Goal: Information Seeking & Learning: Learn about a topic

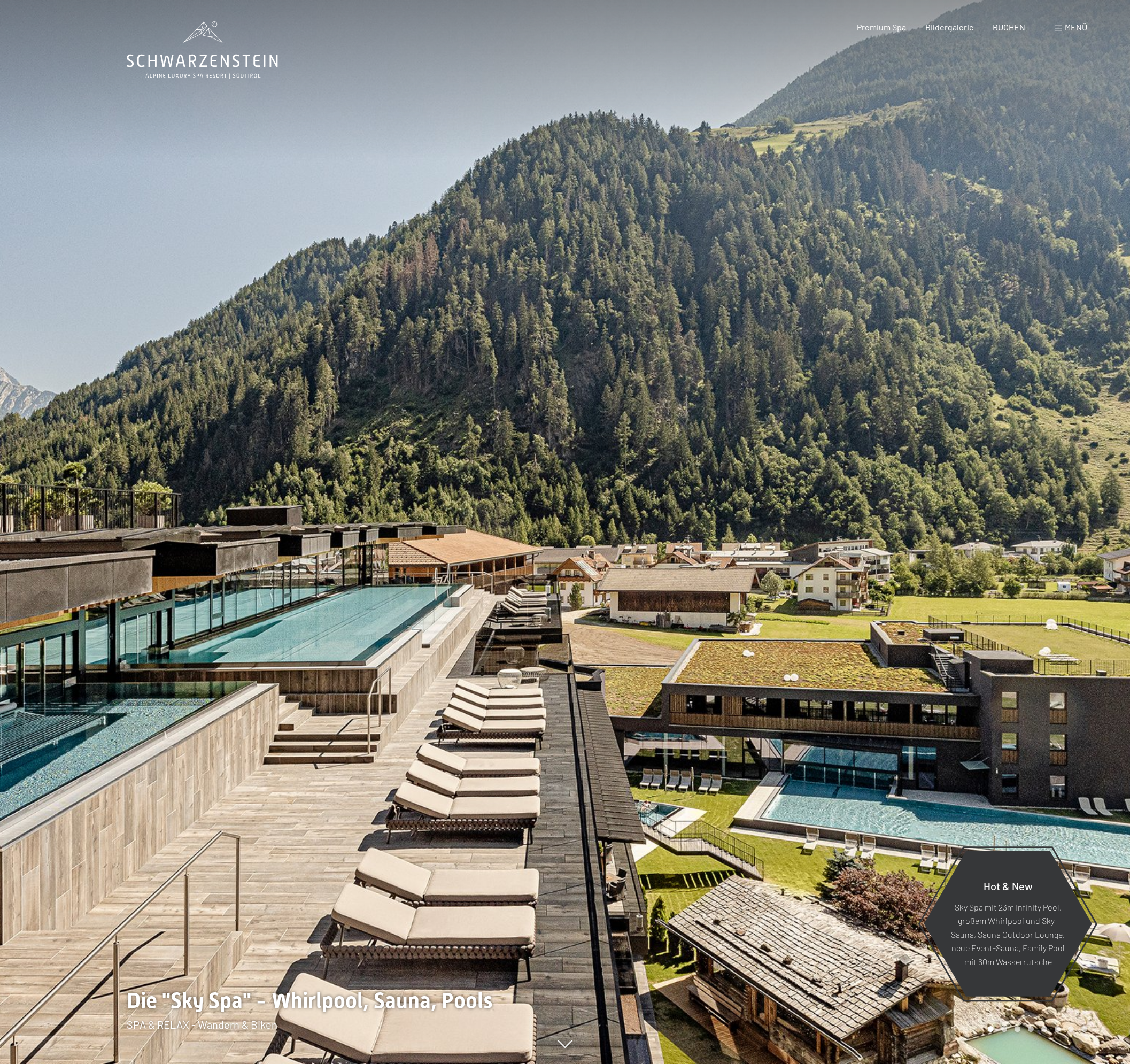
click at [887, 355] on div at bounding box center [848, 532] width 565 height 1064
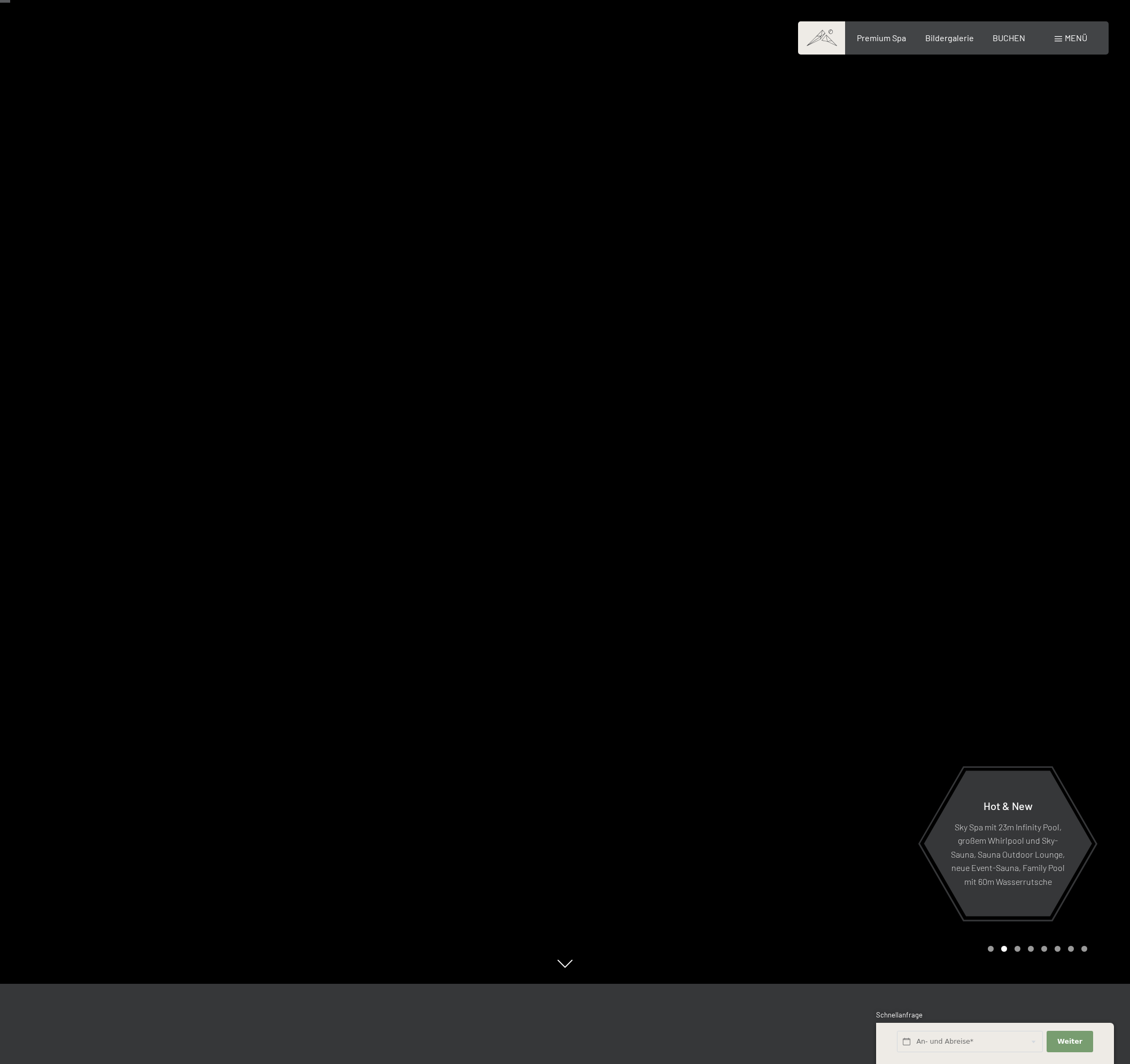
scroll to position [107, 0]
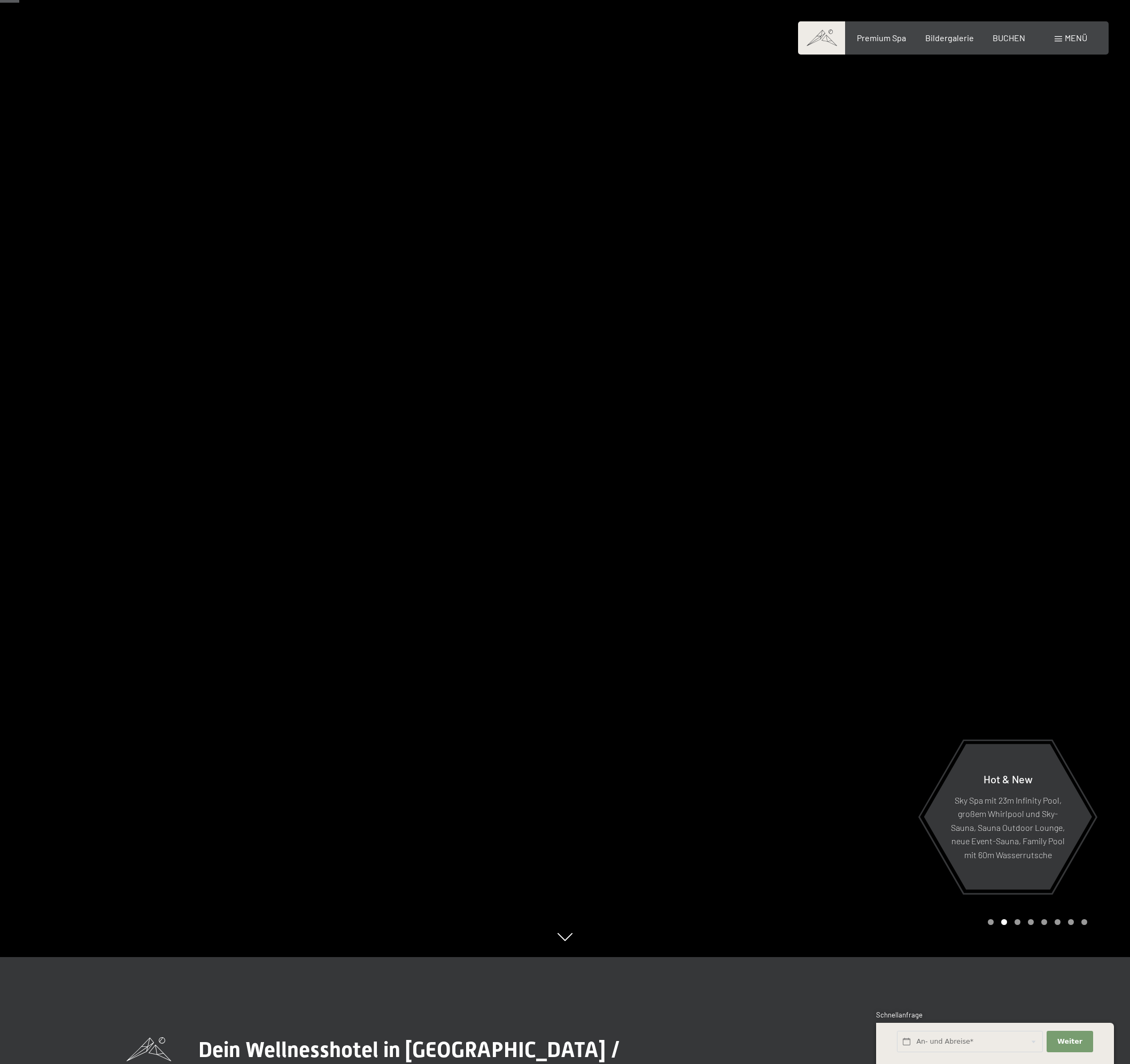
click at [816, 346] on div at bounding box center [848, 425] width 565 height 1064
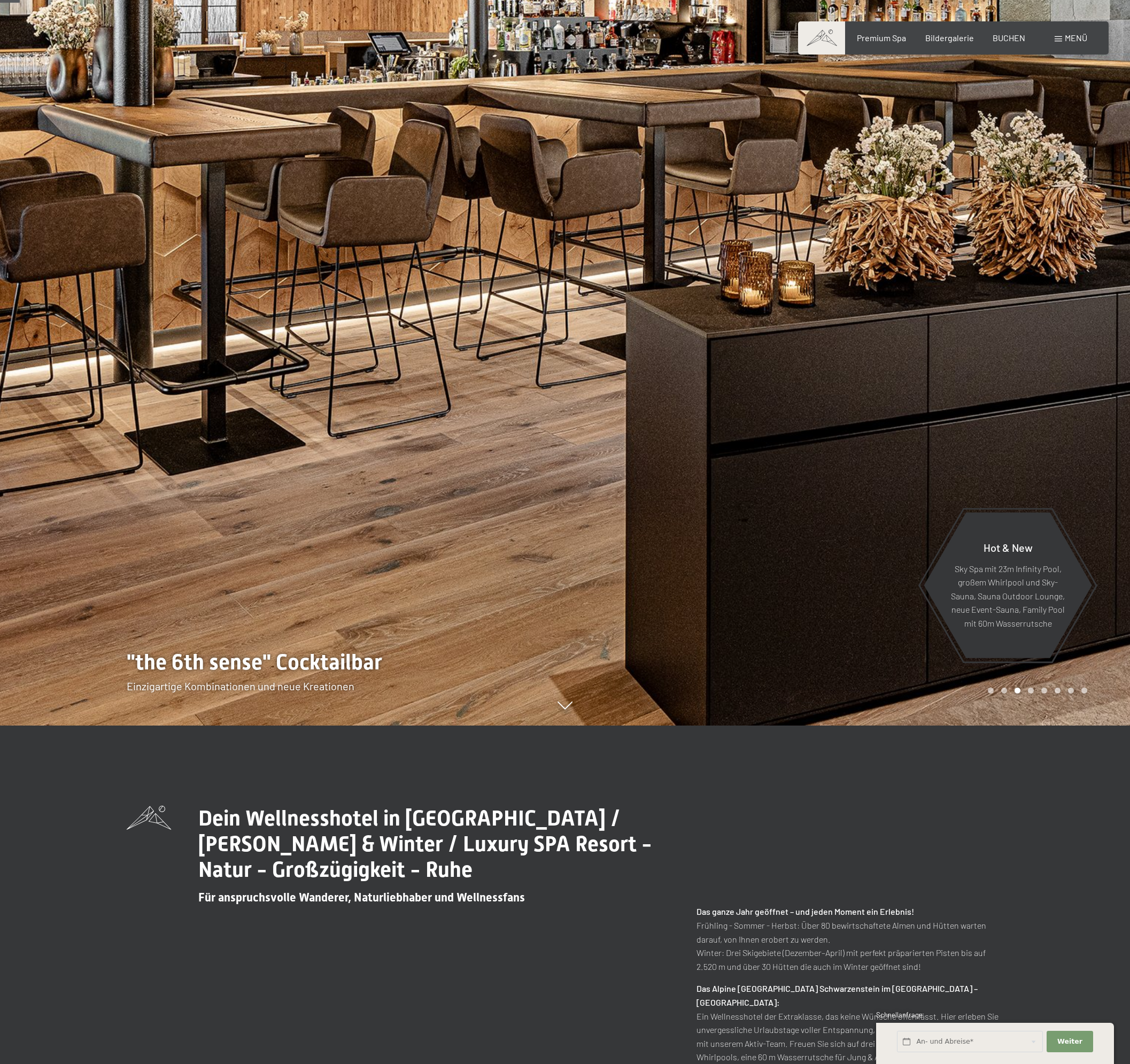
scroll to position [535, 0]
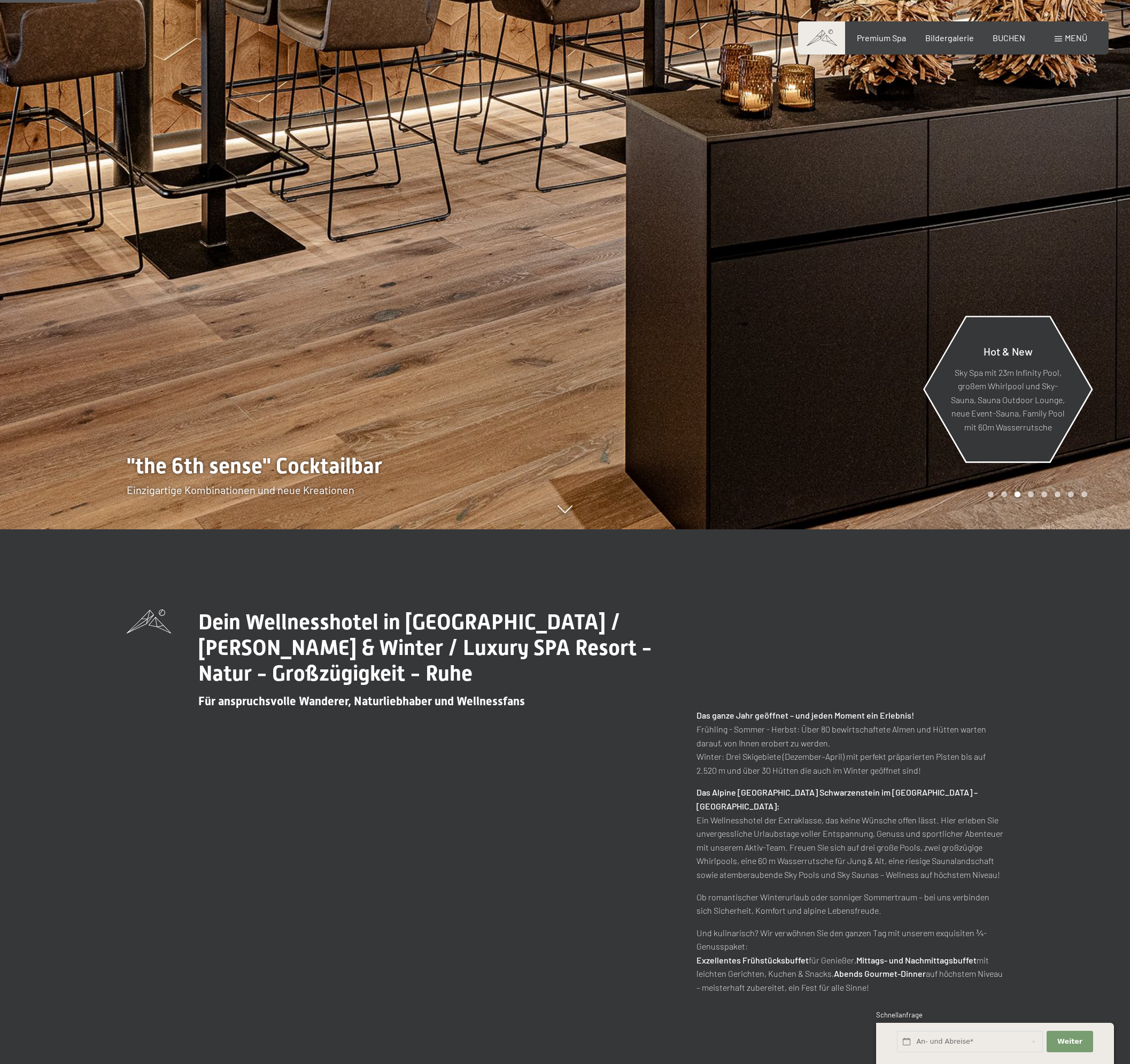
click at [1023, 404] on p "Sky Spa mit 23m Infinity Pool, großem Whirlpool und Sky-Sauna, Sauna Outdoor Lo…" at bounding box center [1008, 399] width 116 height 68
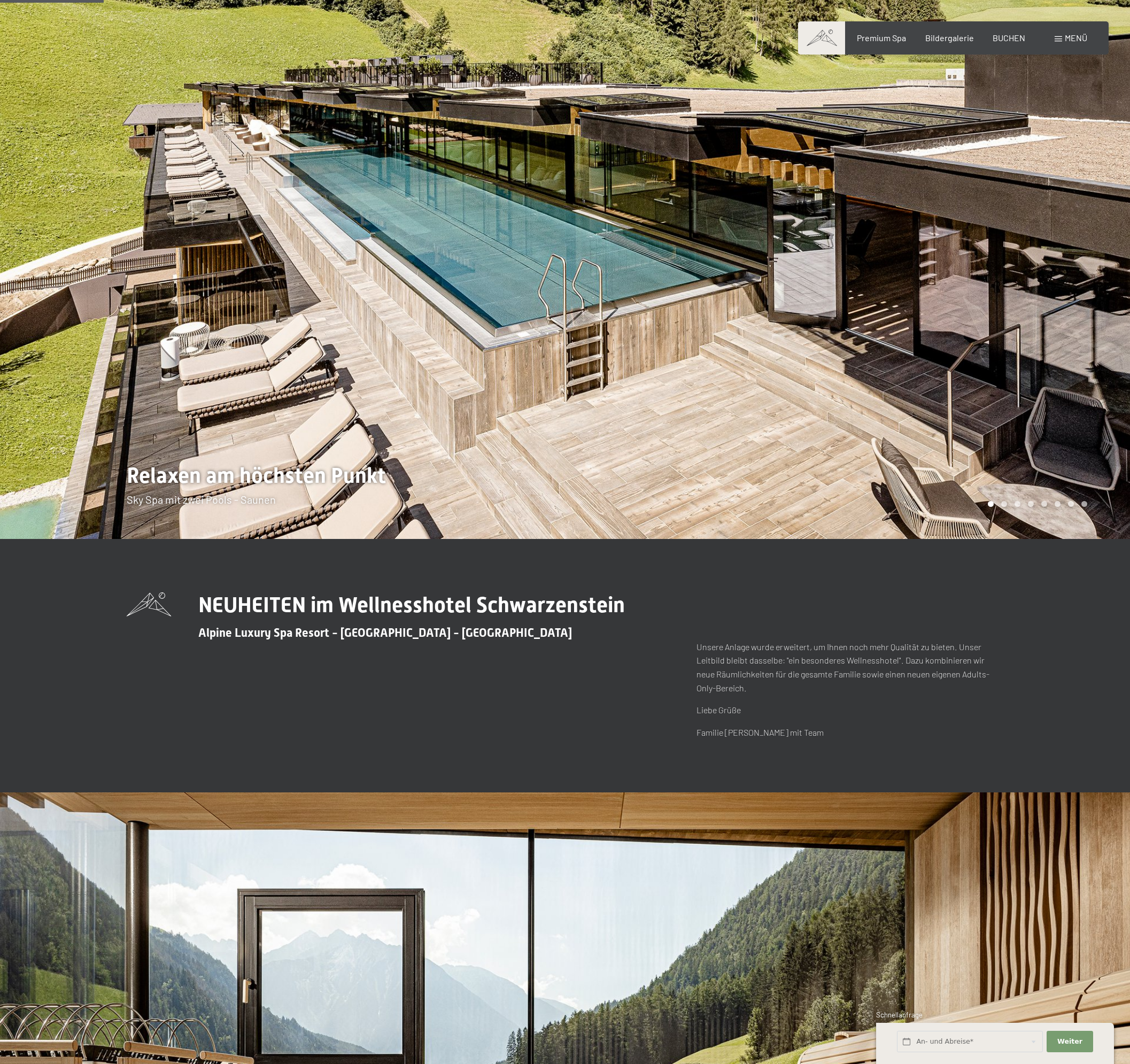
scroll to position [428, 0]
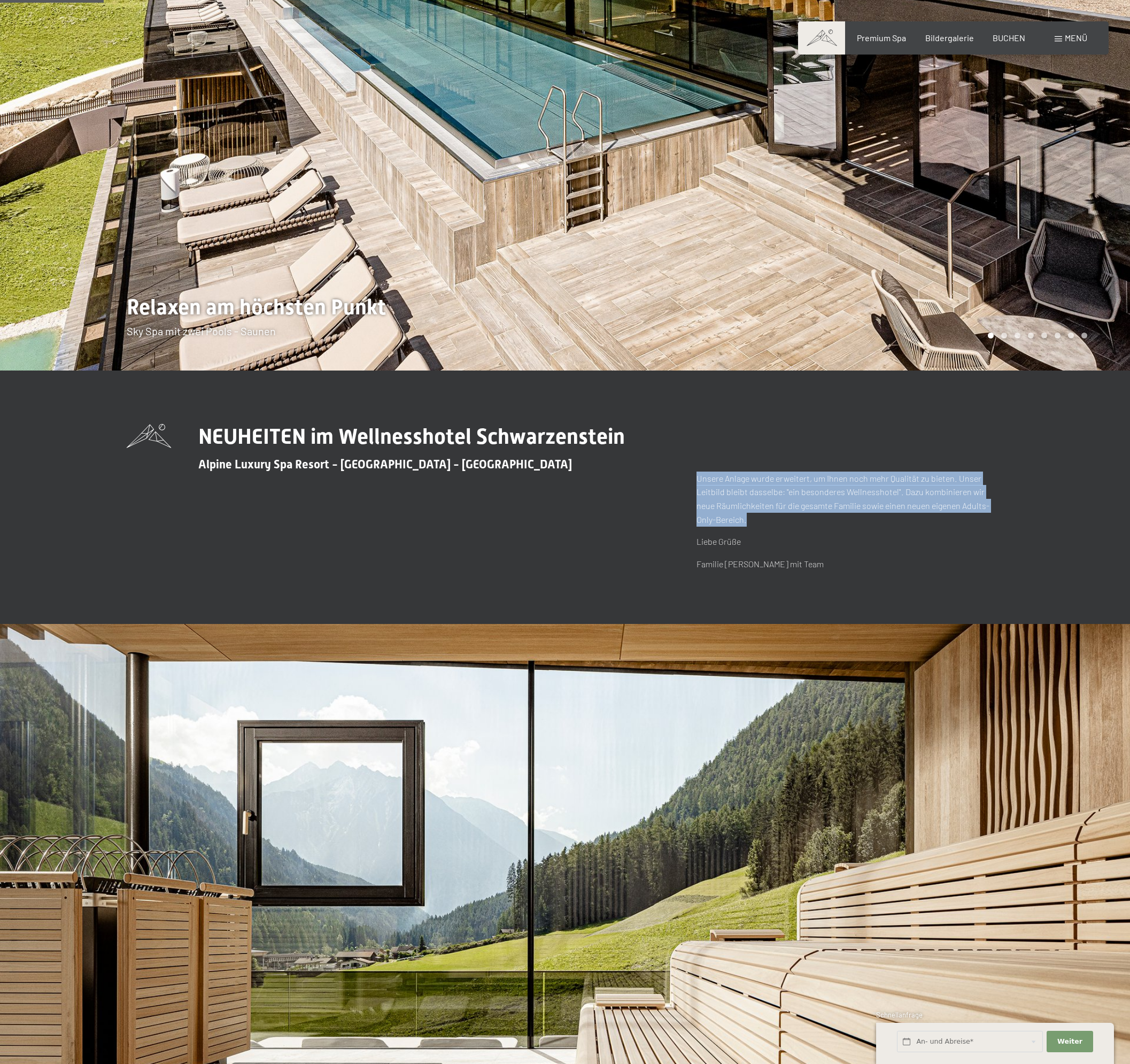
drag, startPoint x: 737, startPoint y: 517, endPoint x: 696, endPoint y: 483, distance: 53.3
click at [696, 483] on div "NEUHEITEN im Wellnesshotel Schwarzenstein Alpine Luxury Spa Resort - Ahrntal - …" at bounding box center [565, 497] width 877 height 147
click at [702, 481] on p "Unsere Anlage wurde erweitert, um Ihnen noch mehr Qualität zu bieten. Unser Lei…" at bounding box center [850, 498] width 307 height 55
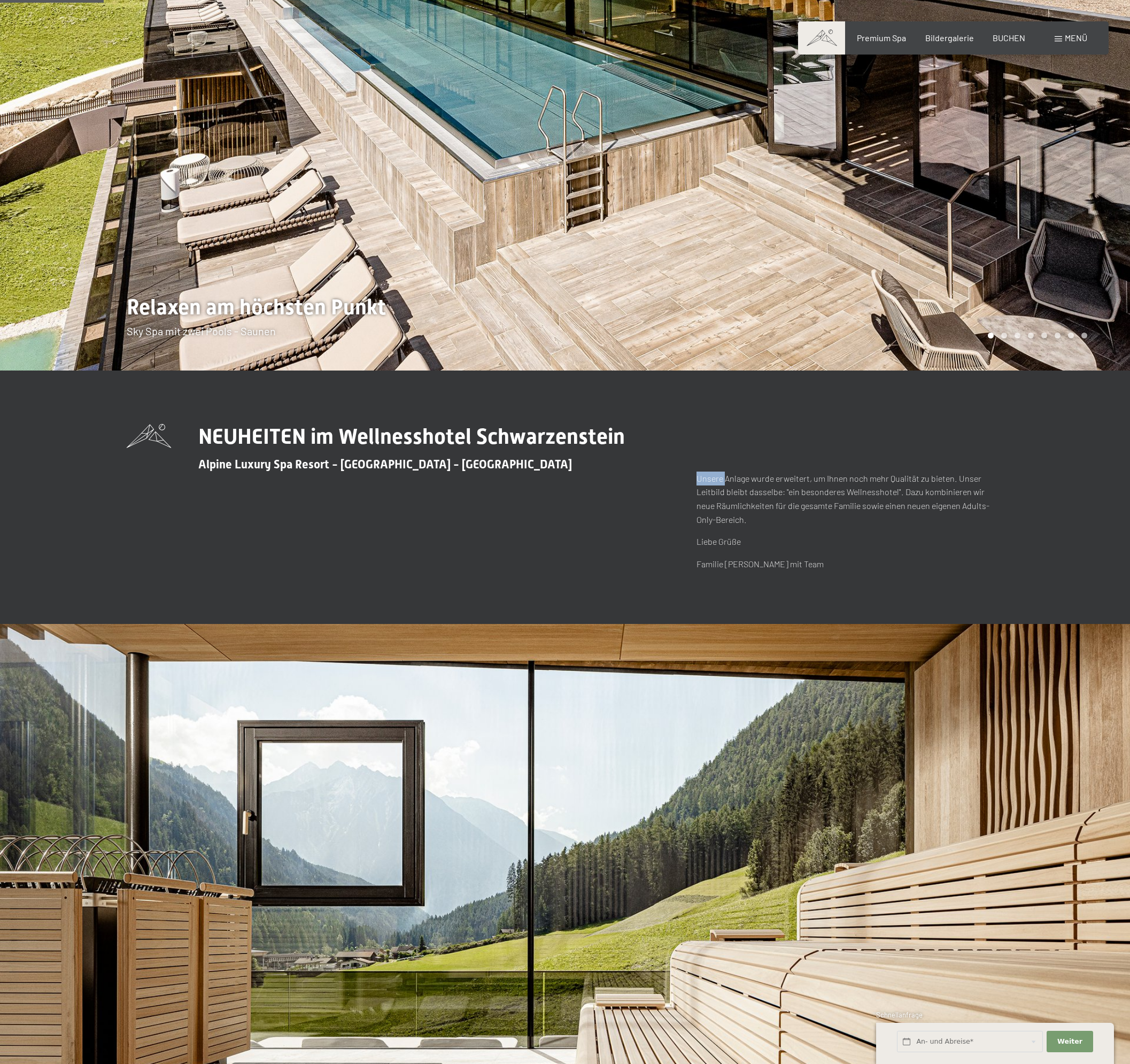
click at [702, 481] on p "Unsere Anlage wurde erweitert, um Ihnen noch mehr Qualität zu bieten. Unser Lei…" at bounding box center [850, 498] width 307 height 55
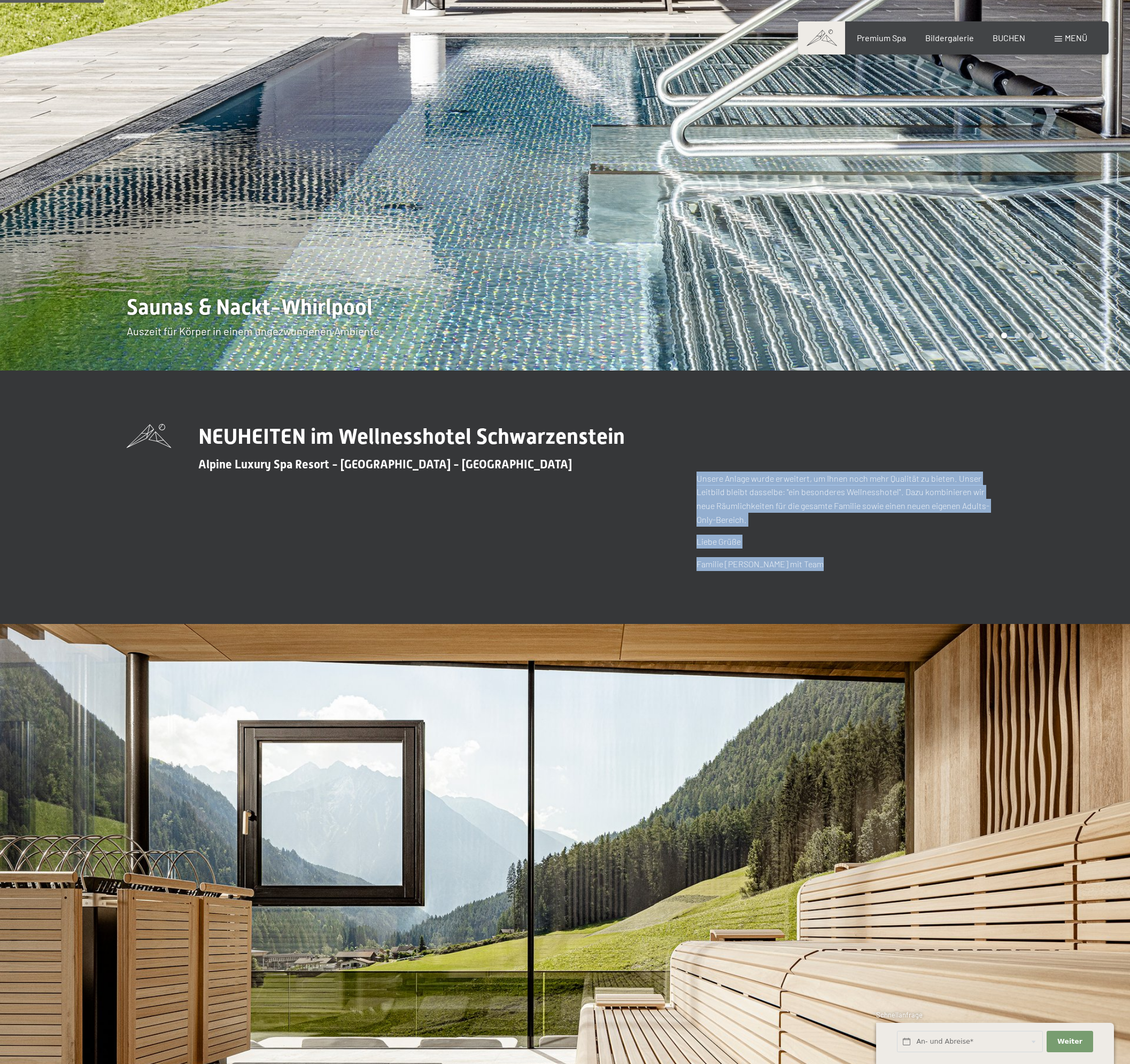
drag, startPoint x: 702, startPoint y: 481, endPoint x: 790, endPoint y: 566, distance: 122.3
click at [790, 566] on div "Unsere Anlage wurde erweitert, um Ihnen noch mehr Qualität zu bieten. Unser Lei…" at bounding box center [850, 521] width 307 height 100
click at [790, 566] on p "Familie Zimmerhofer mit Team" at bounding box center [850, 564] width 307 height 14
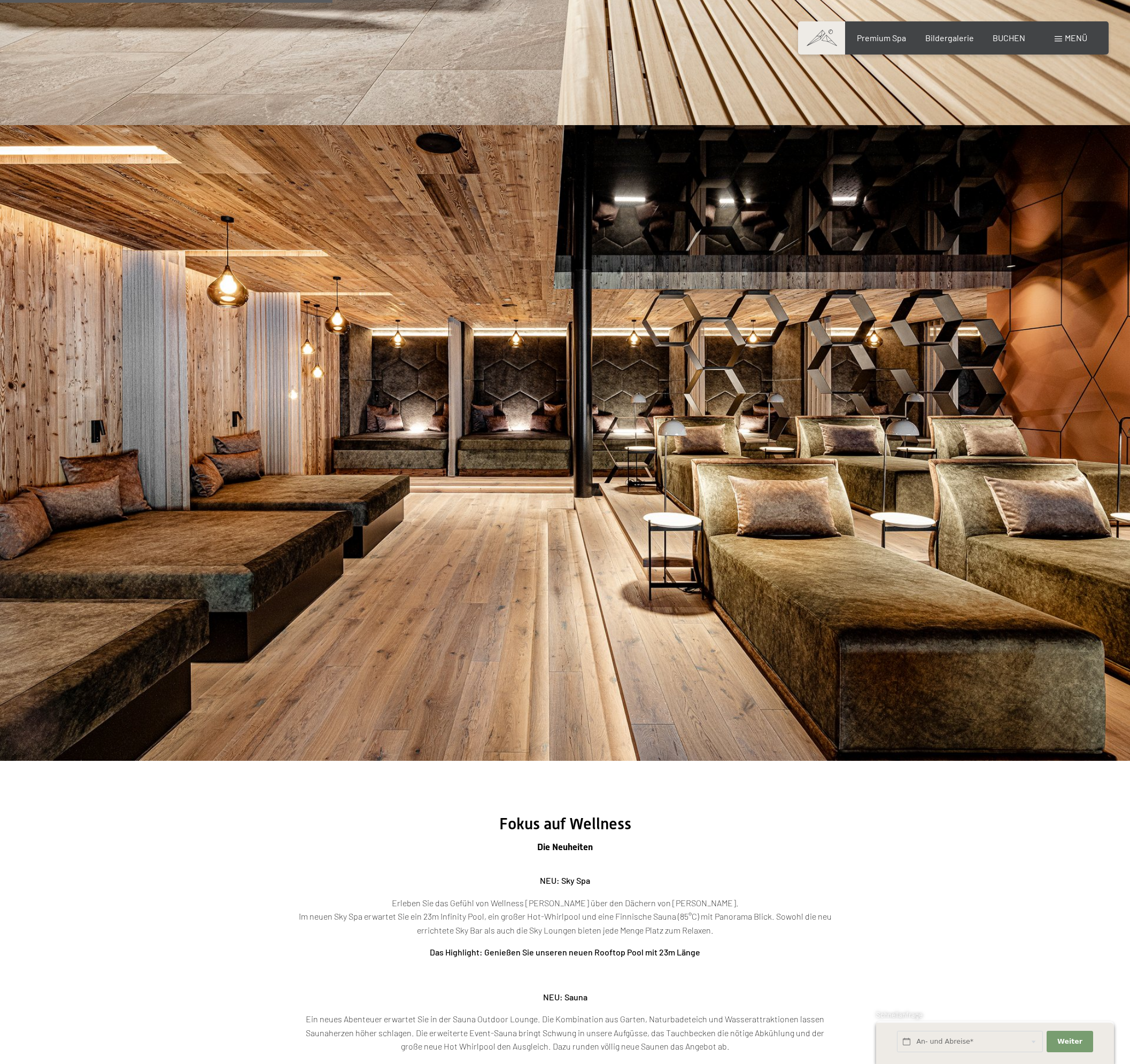
scroll to position [1658, 0]
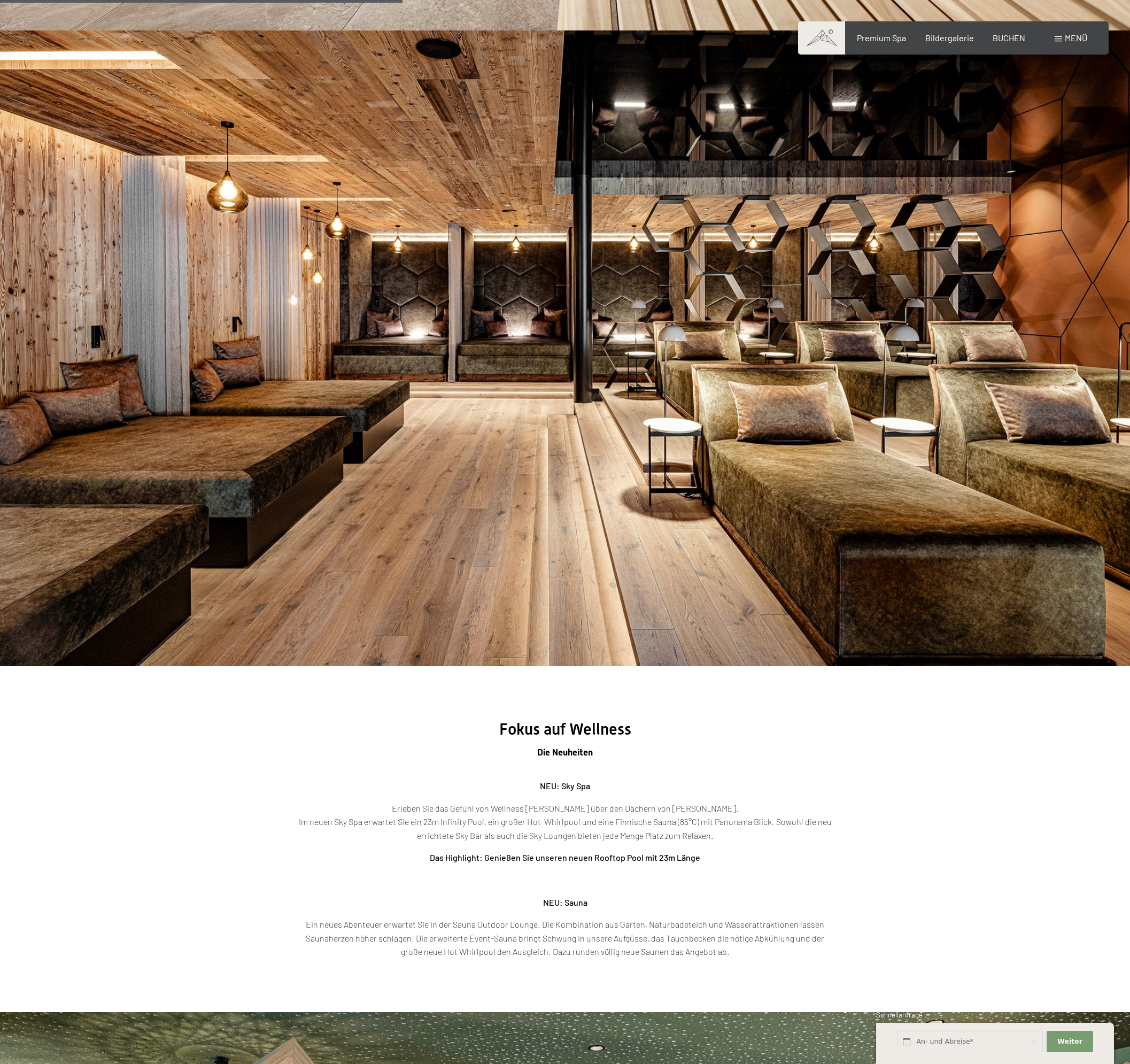
click at [834, 787] on div "Fokus auf Wellness Die Neuheiten NEU: Sky Spa Erleben Sie das Gefühl von Wellne…" at bounding box center [565, 840] width 615 height 239
click at [694, 814] on p "Erleben Sie das Gefühl von Wellness neu- hoch über den Dächern von Luttach. Im …" at bounding box center [565, 822] width 535 height 42
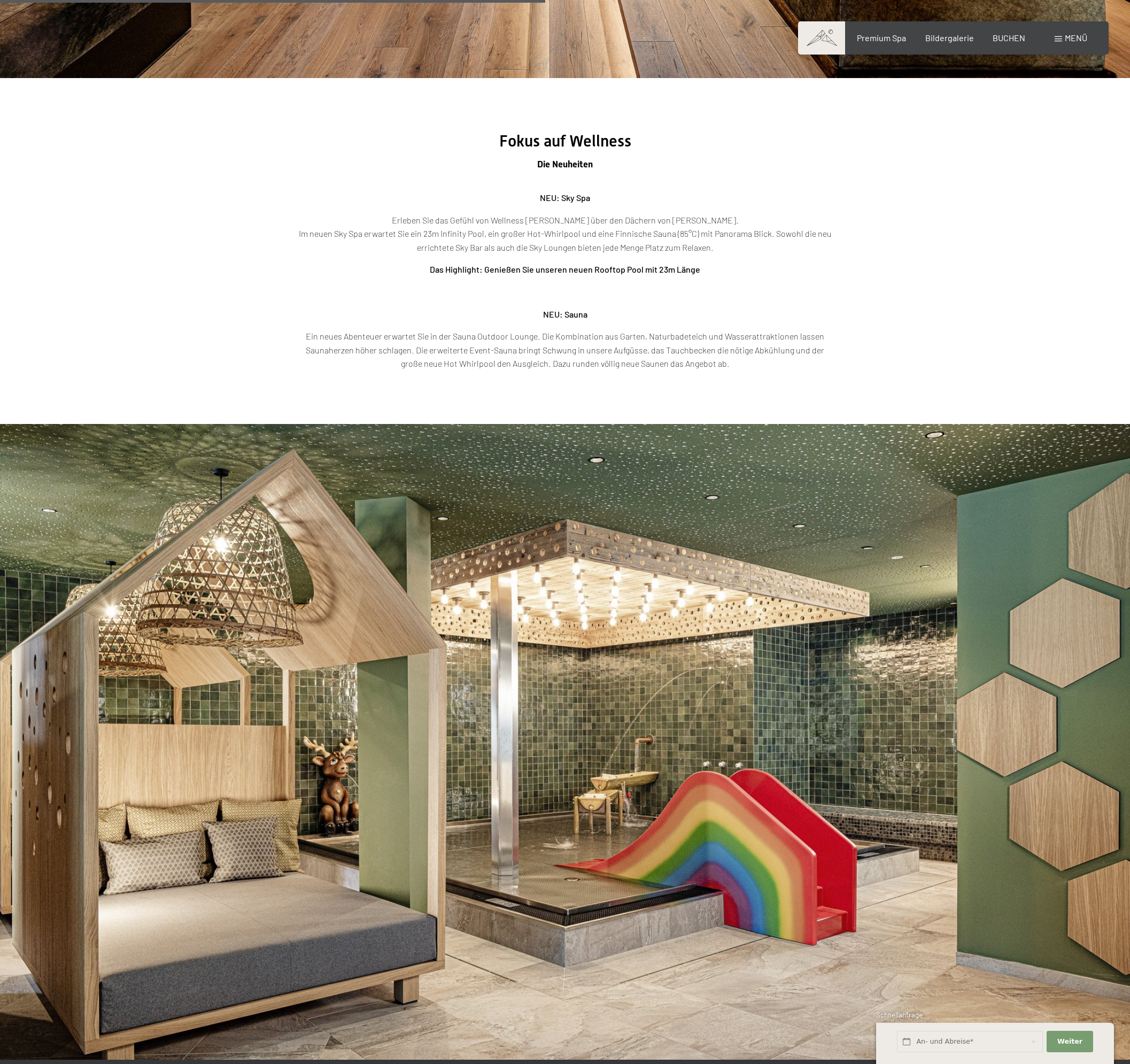
drag, startPoint x: 815, startPoint y: 197, endPoint x: 824, endPoint y: 252, distance: 55.7
click at [824, 252] on div "NEU: Sky Spa Erleben Sie das Gefühl von Wellness neu- hoch über den Dächern von…" at bounding box center [565, 280] width 535 height 179
click at [824, 252] on p "Erleben Sie das Gefühl von Wellness neu- hoch über den Dächern von Luttach. Im …" at bounding box center [565, 234] width 535 height 42
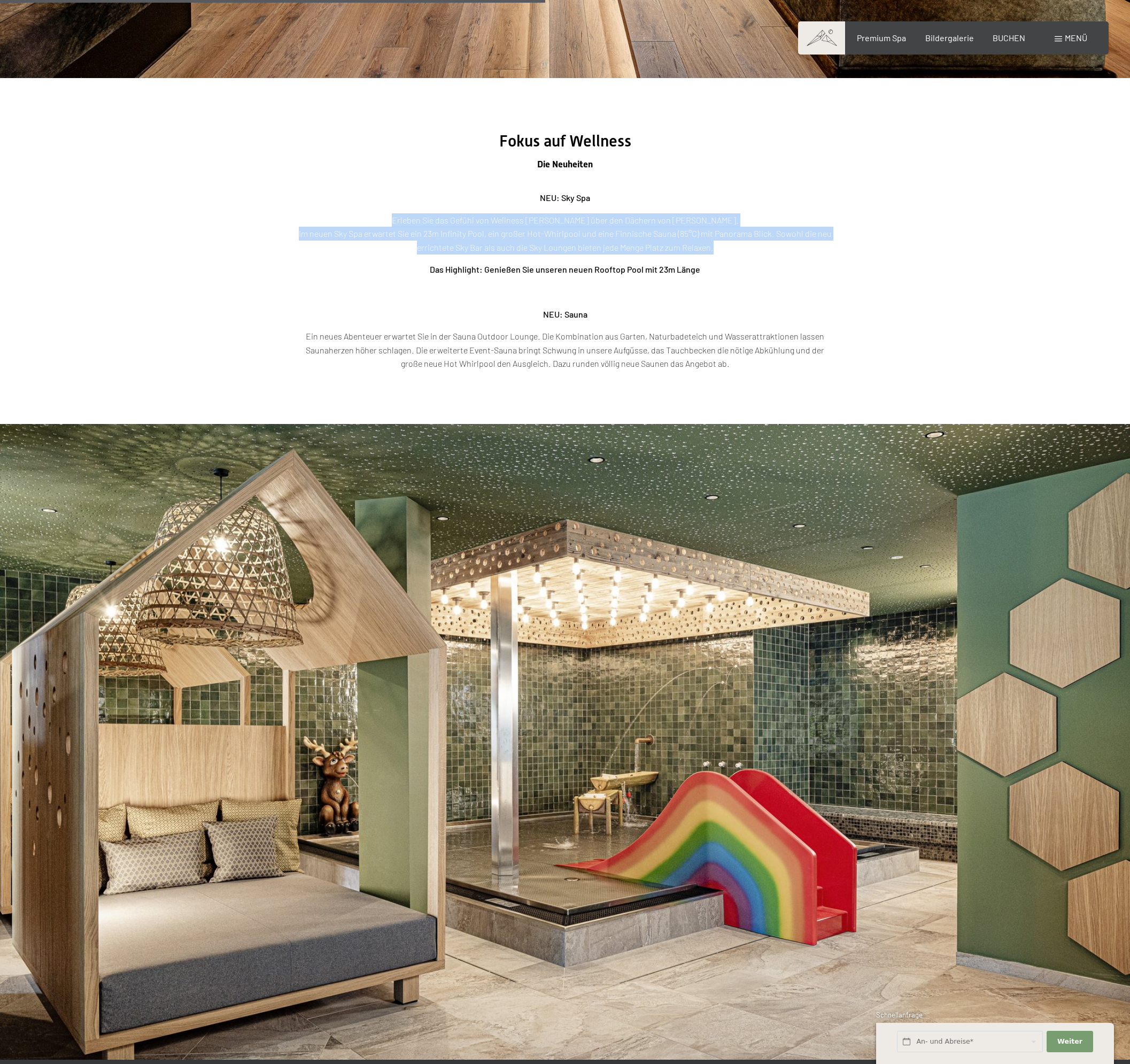
drag, startPoint x: 824, startPoint y: 252, endPoint x: 650, endPoint y: 227, distance: 175.8
click at [650, 227] on p "Erleben Sie das Gefühl von Wellness neu- hoch über den Dächern von Luttach. Im …" at bounding box center [565, 234] width 535 height 42
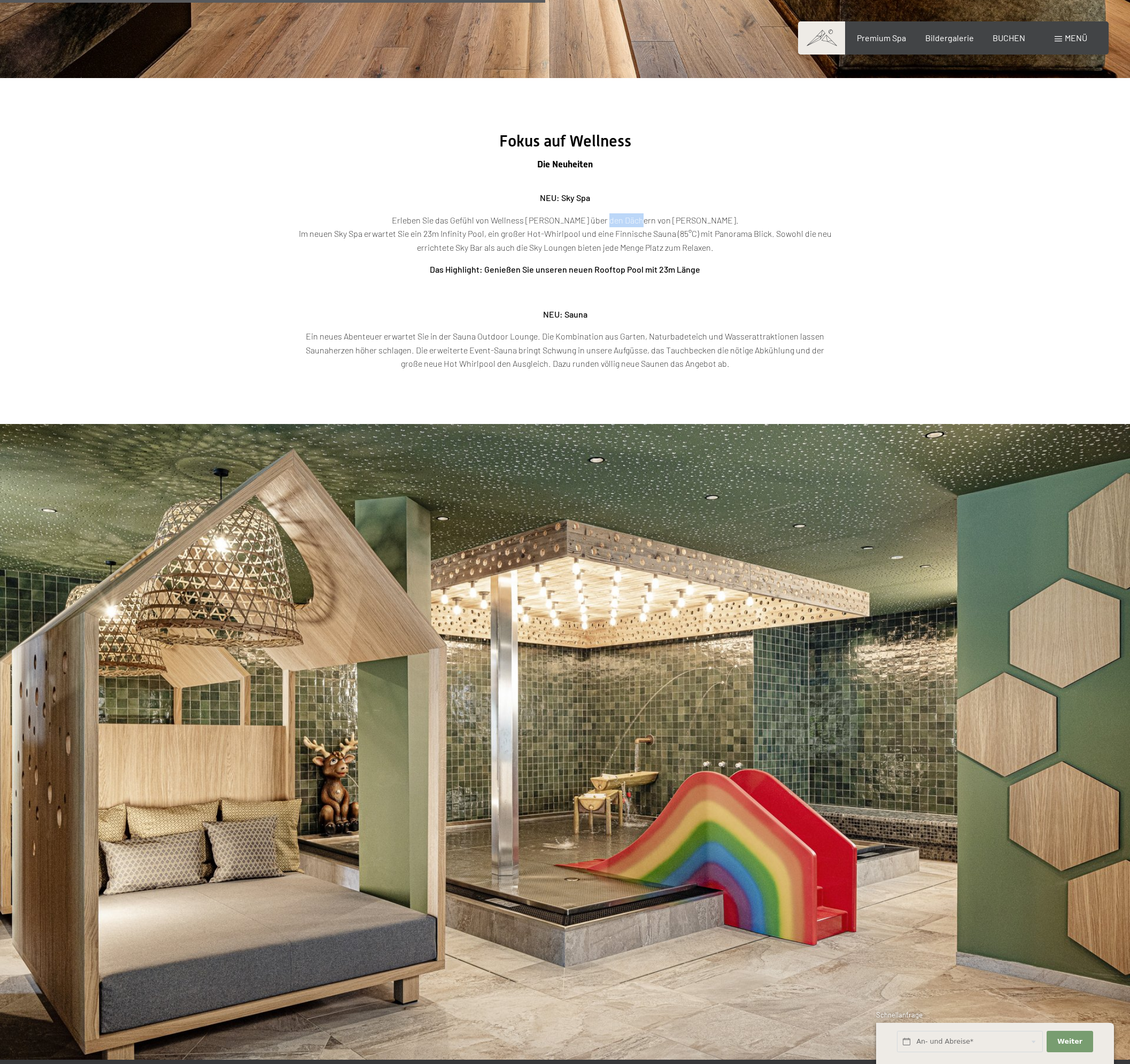
click at [650, 227] on p "Erleben Sie das Gefühl von Wellness neu- hoch über den Dächern von Luttach. Im …" at bounding box center [565, 234] width 535 height 42
click at [696, 219] on p "Erleben Sie das Gefühl von Wellness neu- hoch über den Dächern von Luttach. Im …" at bounding box center [565, 234] width 535 height 42
drag, startPoint x: 710, startPoint y: 219, endPoint x: 416, endPoint y: 216, distance: 294.0
click at [416, 216] on p "Erleben Sie das Gefühl von Wellness neu- hoch über den Dächern von Luttach. Im …" at bounding box center [565, 234] width 535 height 42
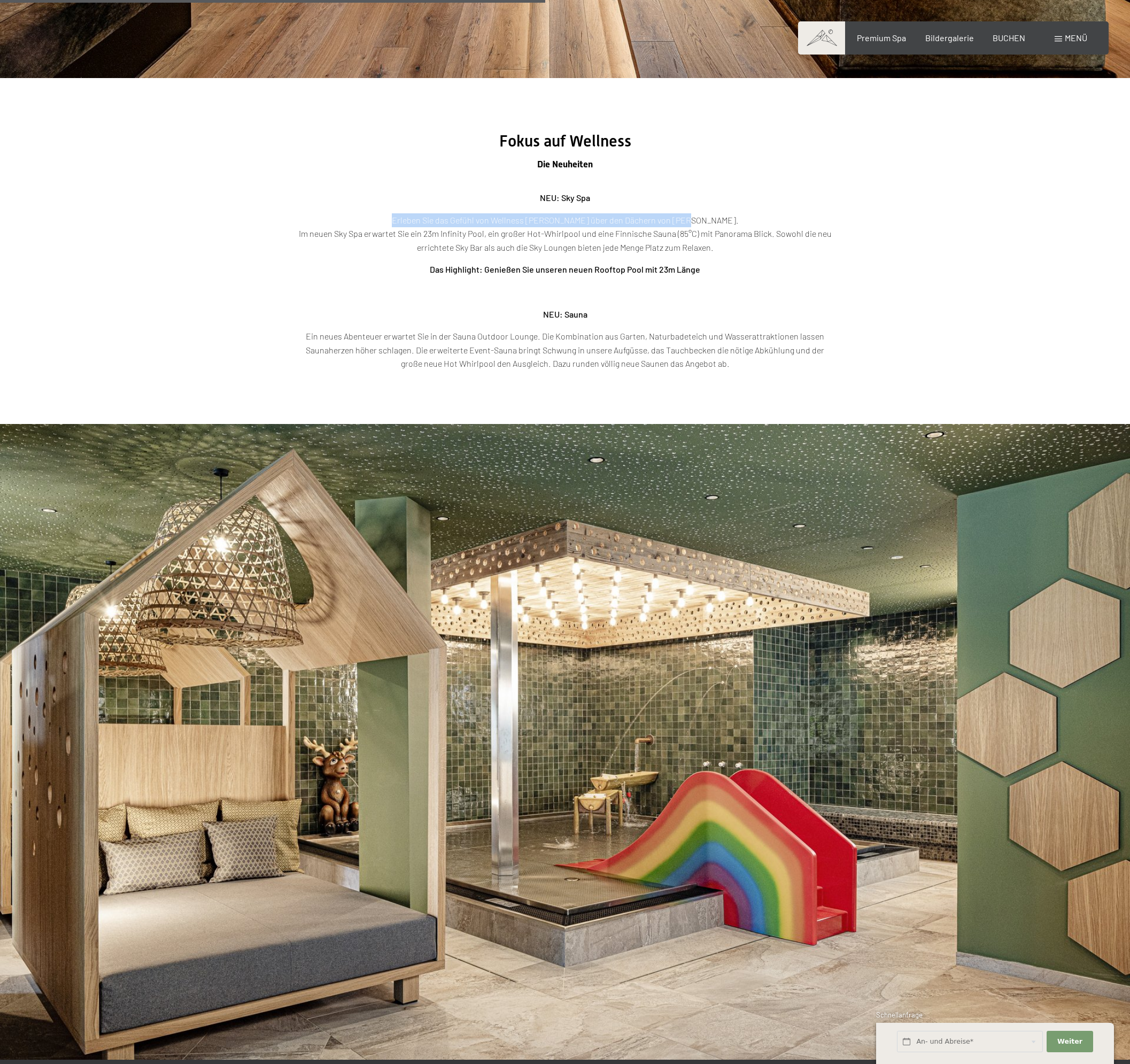
click at [815, 211] on div "NEU: Sky Spa Erleben Sie das Gefühl von Wellness neu- hoch über den Dächern von…" at bounding box center [565, 280] width 535 height 179
click at [749, 224] on p "Erleben Sie das Gefühl von Wellness neu- hoch über den Dächern von Luttach. Im …" at bounding box center [565, 234] width 535 height 42
click at [686, 237] on p "Erleben Sie das Gefühl von Wellness neu- hoch über den Dächern von Luttach. Im …" at bounding box center [565, 234] width 535 height 42
drag, startPoint x: 686, startPoint y: 237, endPoint x: 686, endPoint y: 227, distance: 10.0
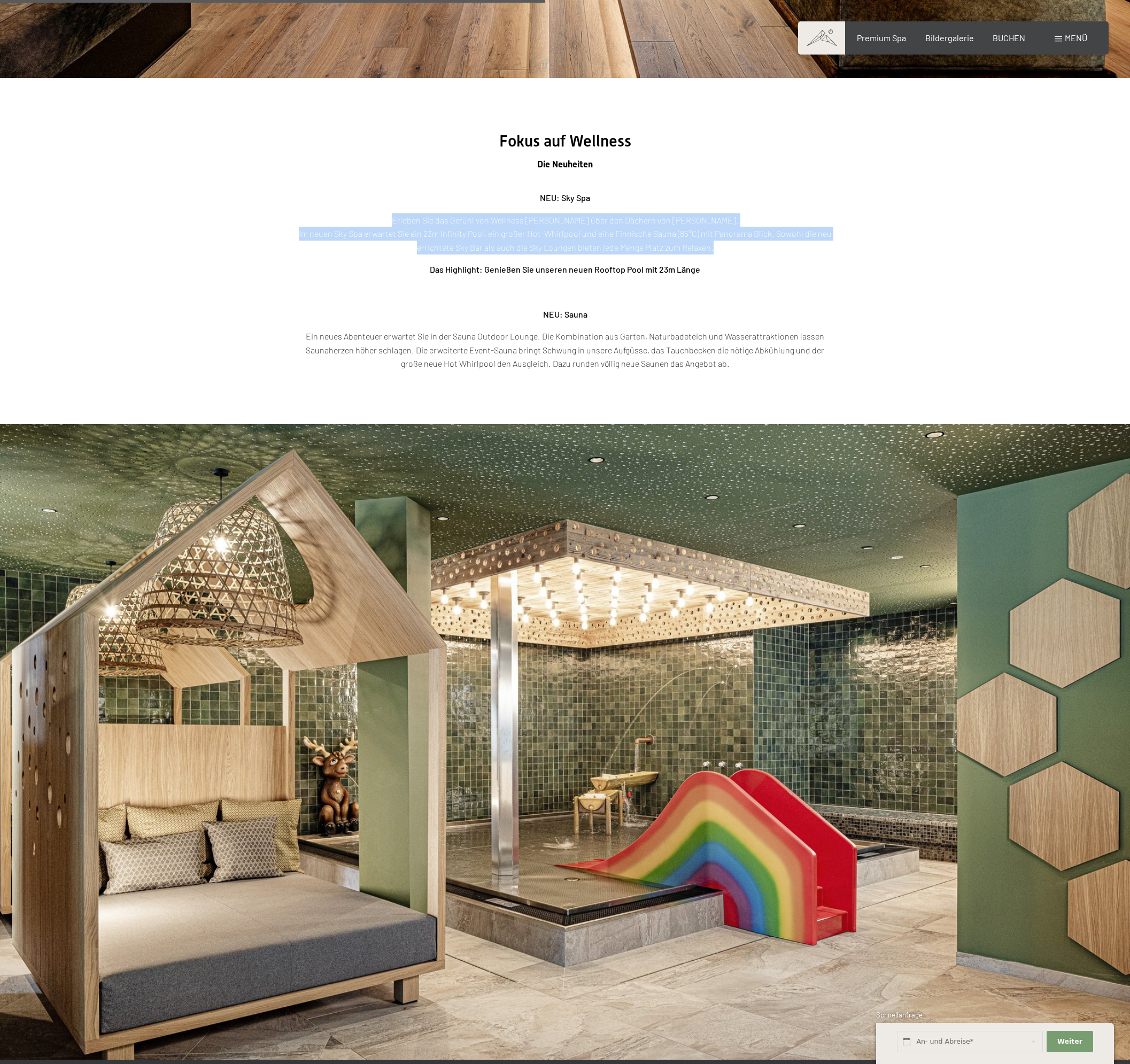
click at [686, 227] on p "Erleben Sie das Gefühl von Wellness neu- hoch über den Dächern von Luttach. Im …" at bounding box center [565, 234] width 535 height 42
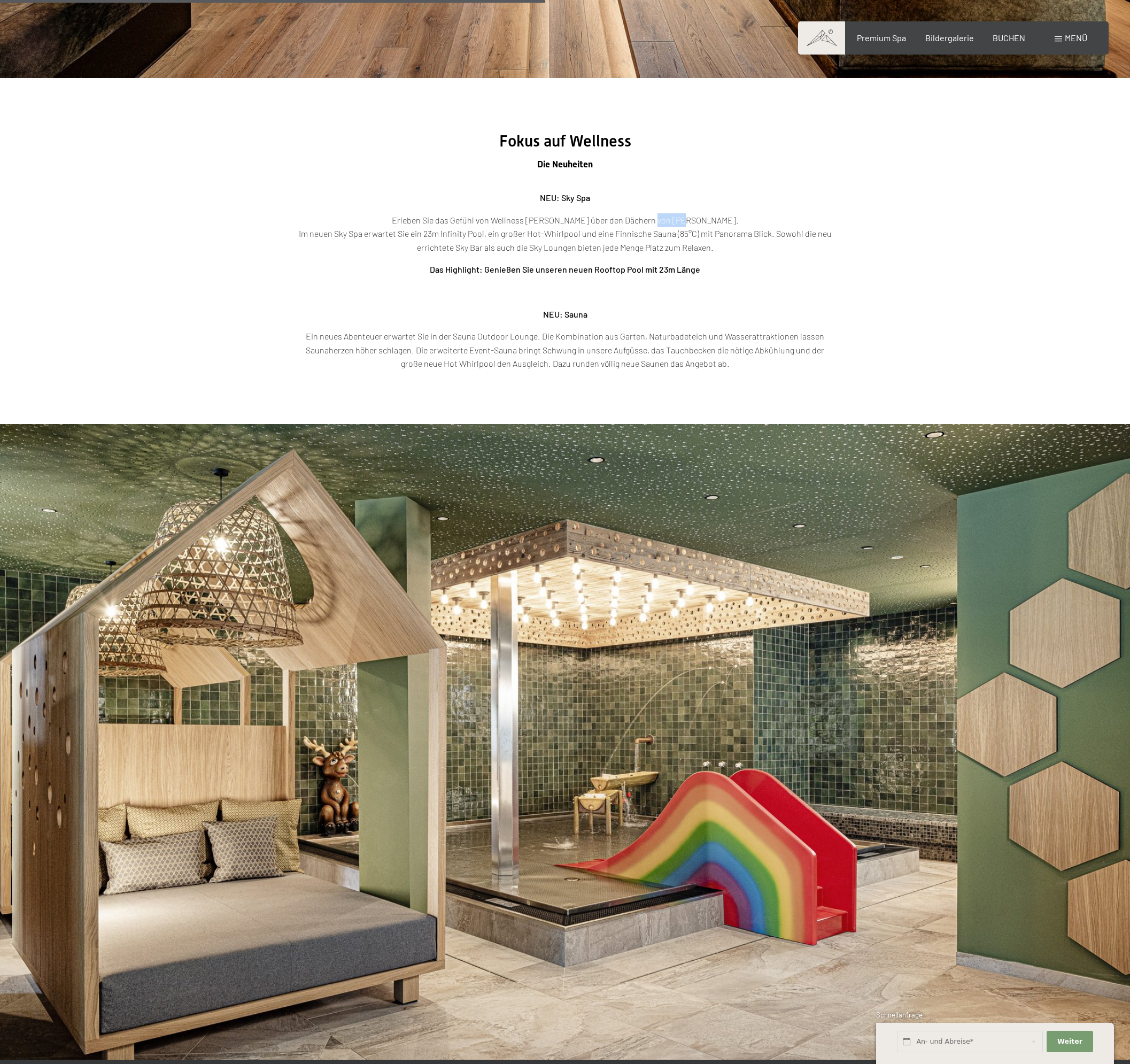
click at [686, 227] on p "Erleben Sie das Gefühl von Wellness neu- hoch über den Dächern von Luttach. Im …" at bounding box center [565, 234] width 535 height 42
click at [698, 224] on p "Erleben Sie das Gefühl von Wellness neu- hoch über den Dächern von Luttach. Im …" at bounding box center [565, 234] width 535 height 42
drag, startPoint x: 711, startPoint y: 220, endPoint x: 420, endPoint y: 224, distance: 291.0
click at [420, 224] on p "Erleben Sie das Gefühl von Wellness neu- hoch über den Dächern von Luttach. Im …" at bounding box center [565, 234] width 535 height 42
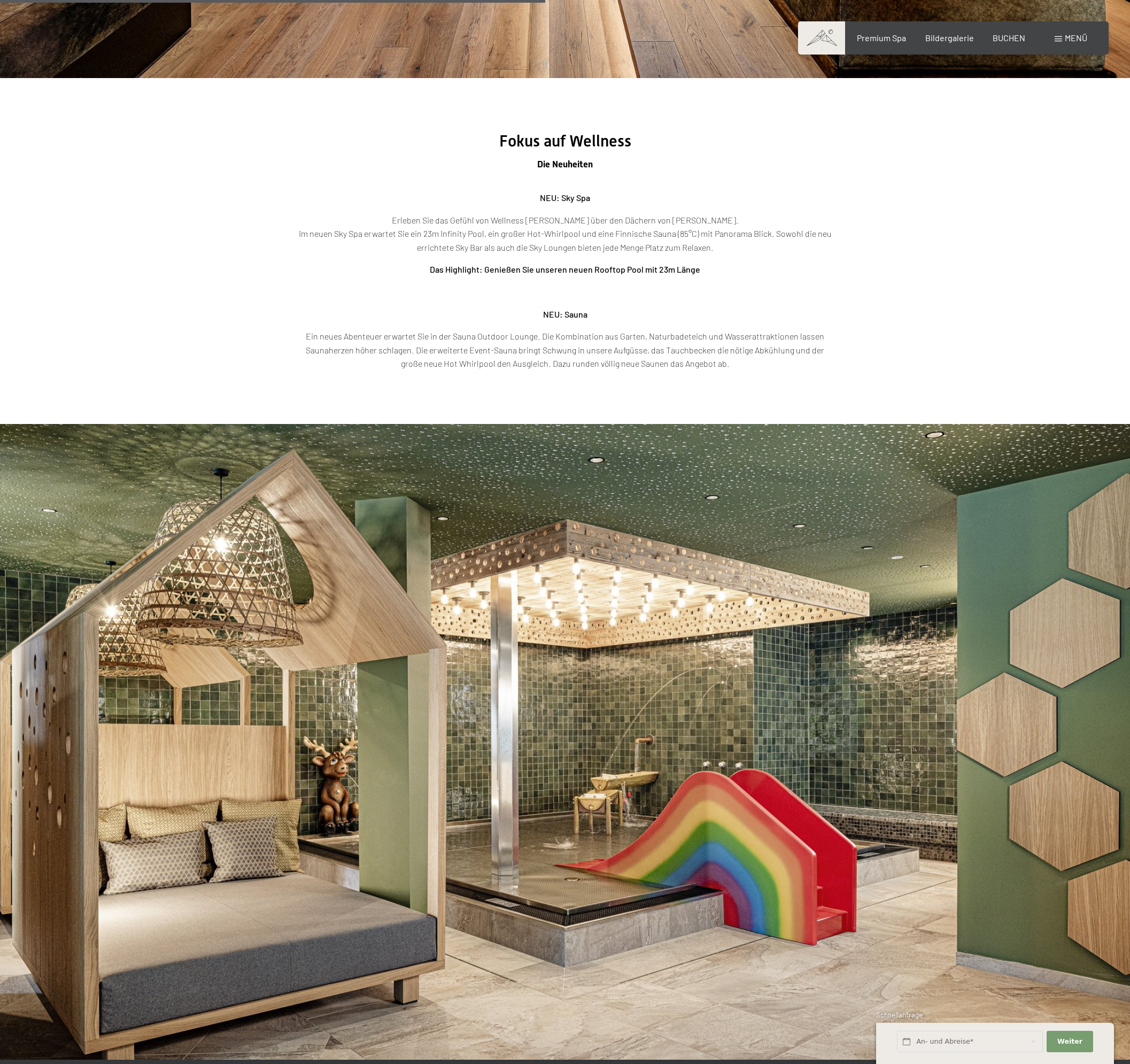
click at [522, 140] on span "Fokus auf Wellness" at bounding box center [565, 141] width 132 height 19
drag, startPoint x: 522, startPoint y: 140, endPoint x: 572, endPoint y: 139, distance: 50.0
click at [572, 139] on span "Fokus auf Wellness" at bounding box center [565, 141] width 132 height 19
click at [575, 139] on span "Fokus auf Wellness" at bounding box center [565, 141] width 132 height 19
drag, startPoint x: 575, startPoint y: 139, endPoint x: 517, endPoint y: 139, distance: 58.0
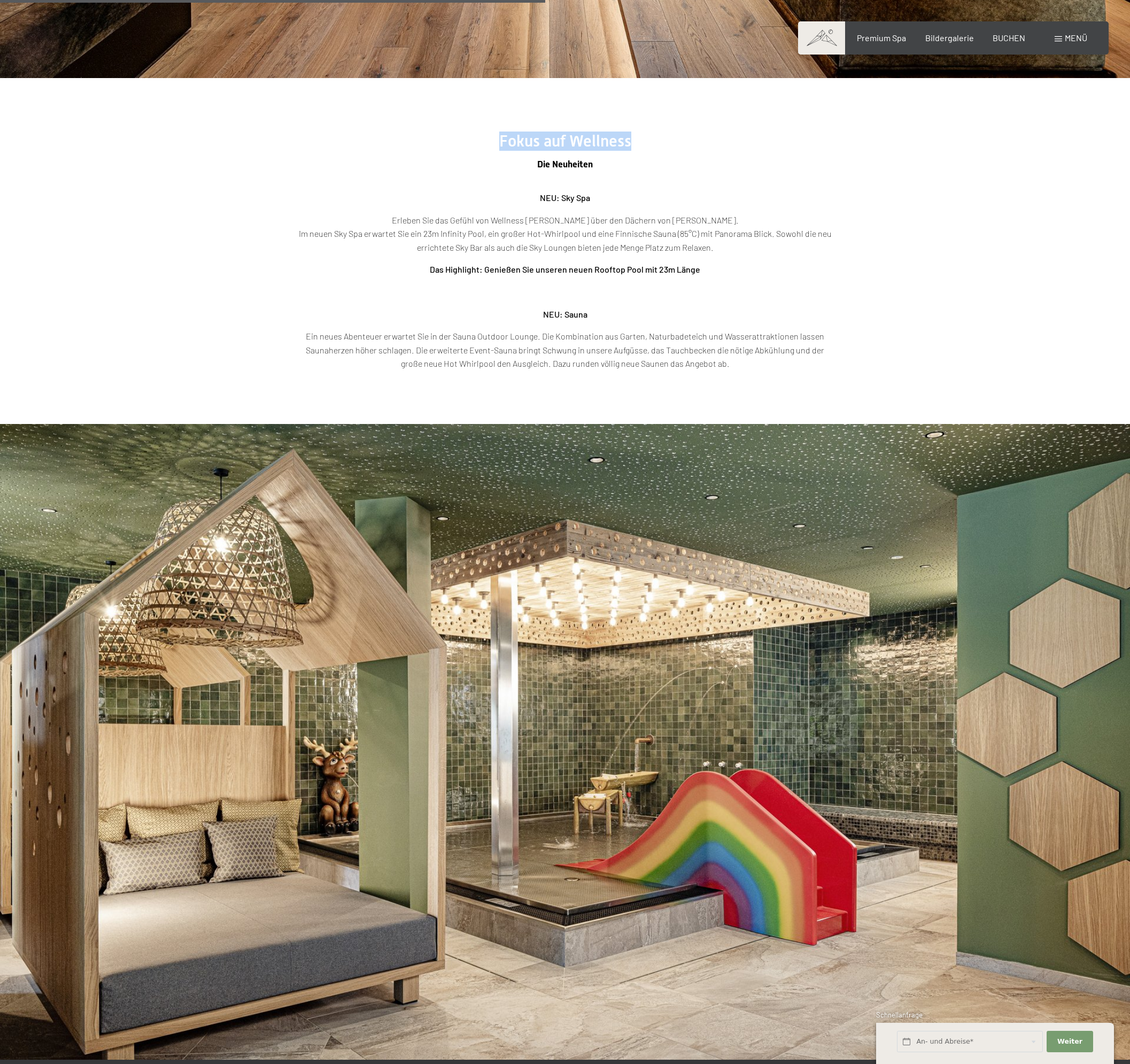
click at [519, 139] on span "Fokus auf Wellness" at bounding box center [565, 141] width 132 height 19
click at [550, 163] on span "Die Neuheiten" at bounding box center [565, 164] width 55 height 10
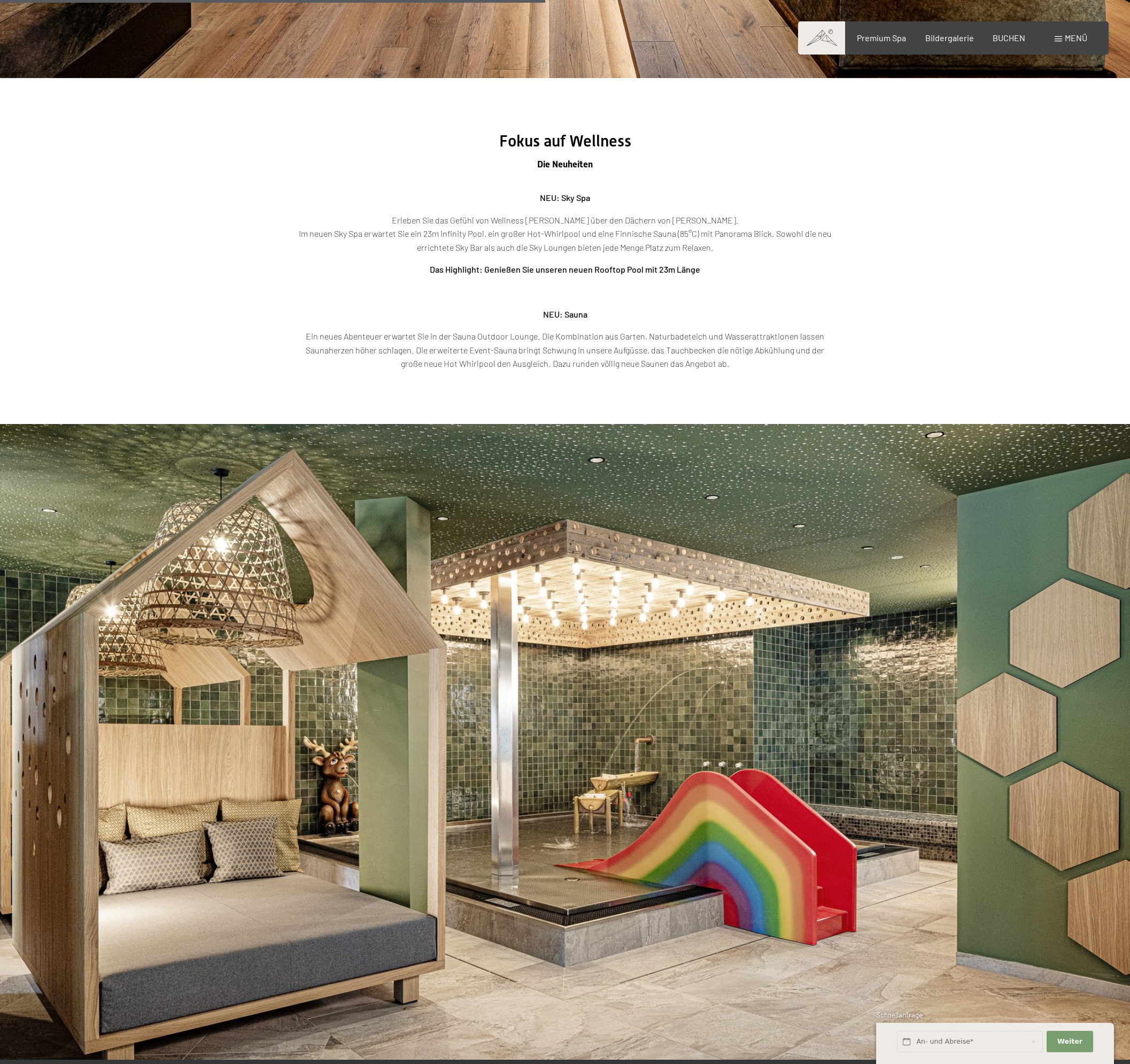
click at [625, 271] on strong "Das Highlight: Genießen Sie unseren neuen Rooftop Pool mit 23m Länge" at bounding box center [565, 269] width 270 height 10
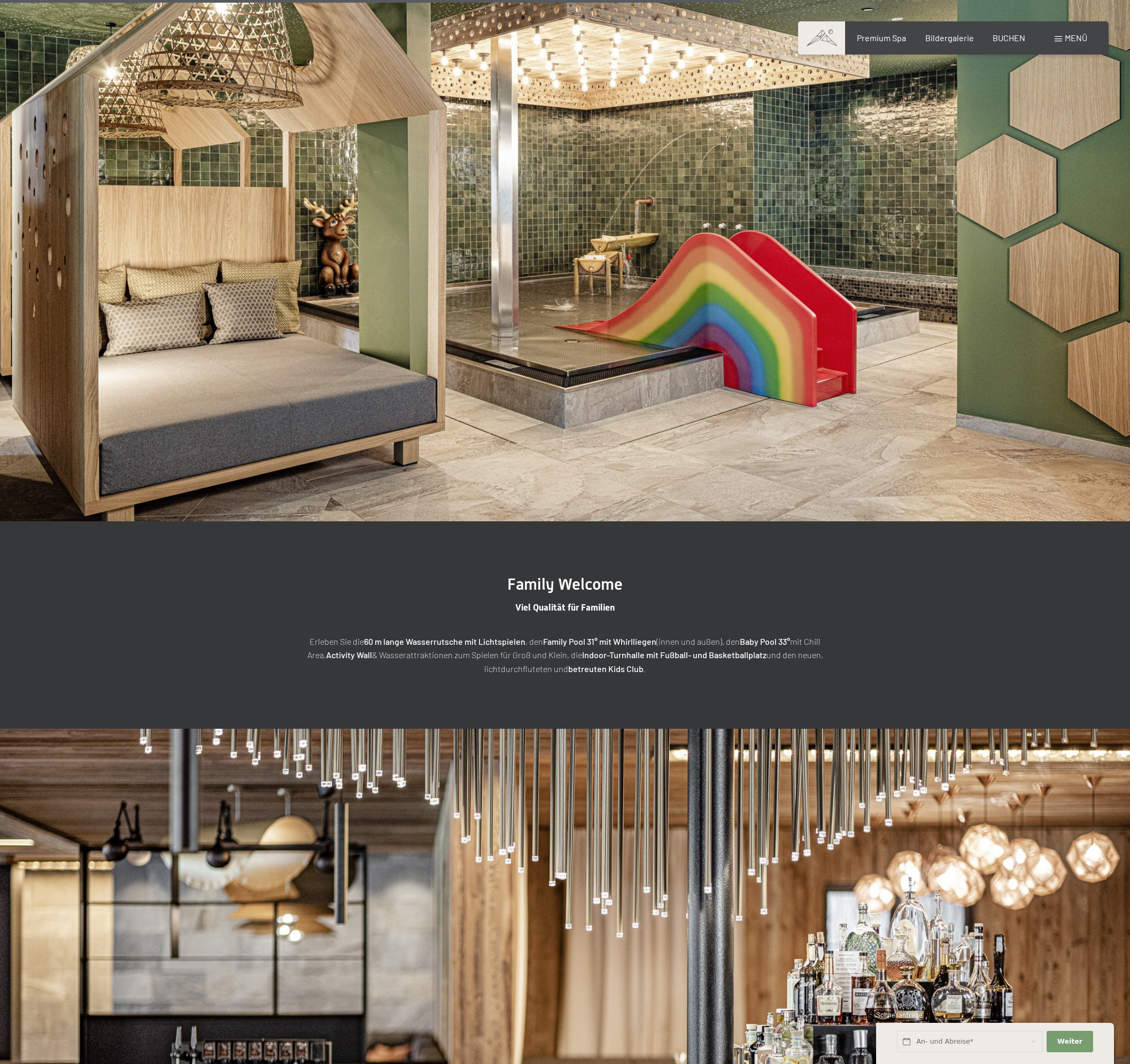
scroll to position [3047, 0]
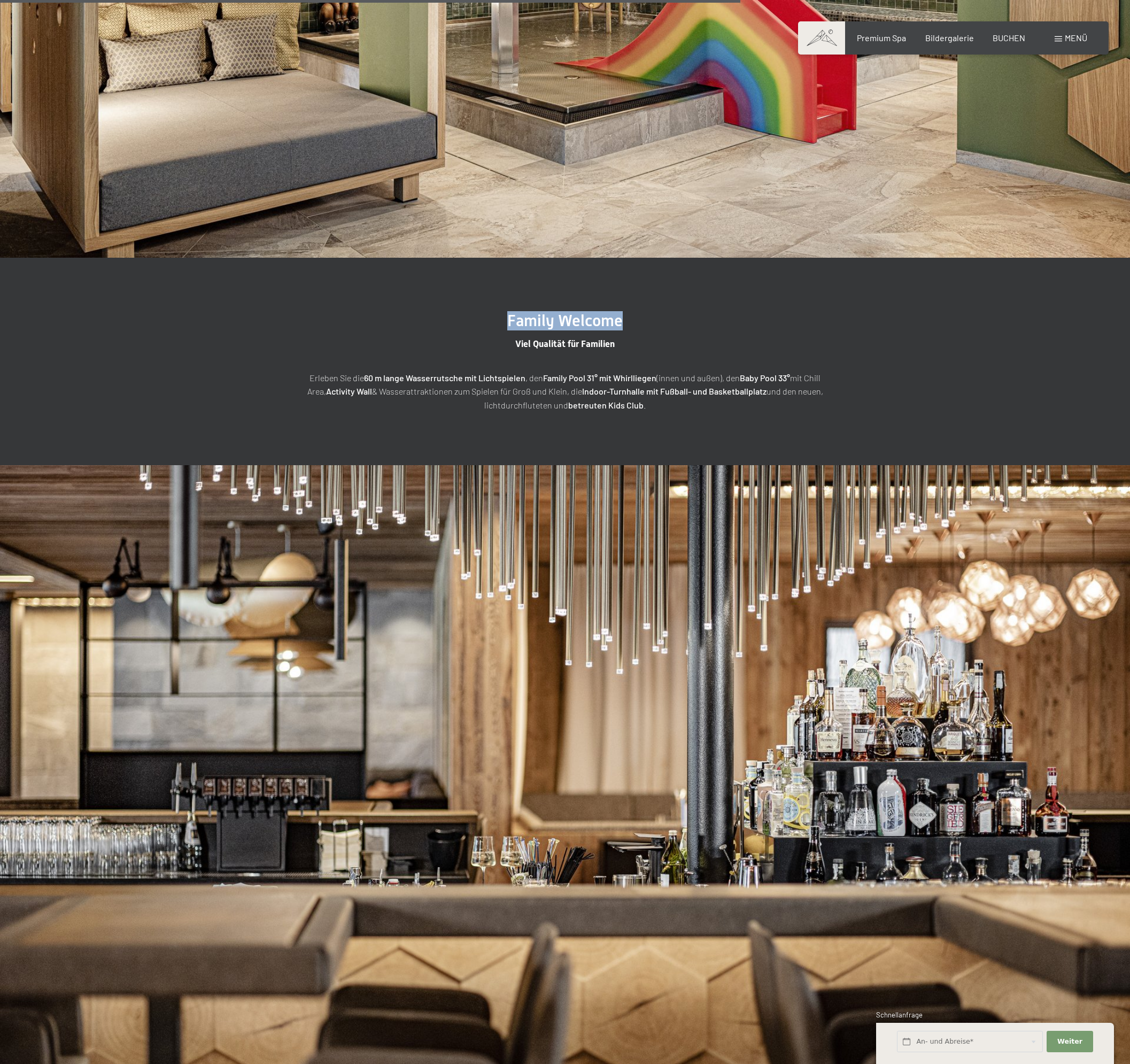
drag, startPoint x: 598, startPoint y: 316, endPoint x: 467, endPoint y: 315, distance: 131.0
click at [467, 315] on h2 "Family Welcome" at bounding box center [565, 321] width 535 height 19
click at [564, 319] on span "Family Welcome" at bounding box center [565, 321] width 115 height 19
click at [556, 321] on span "Family Welcome" at bounding box center [565, 321] width 115 height 19
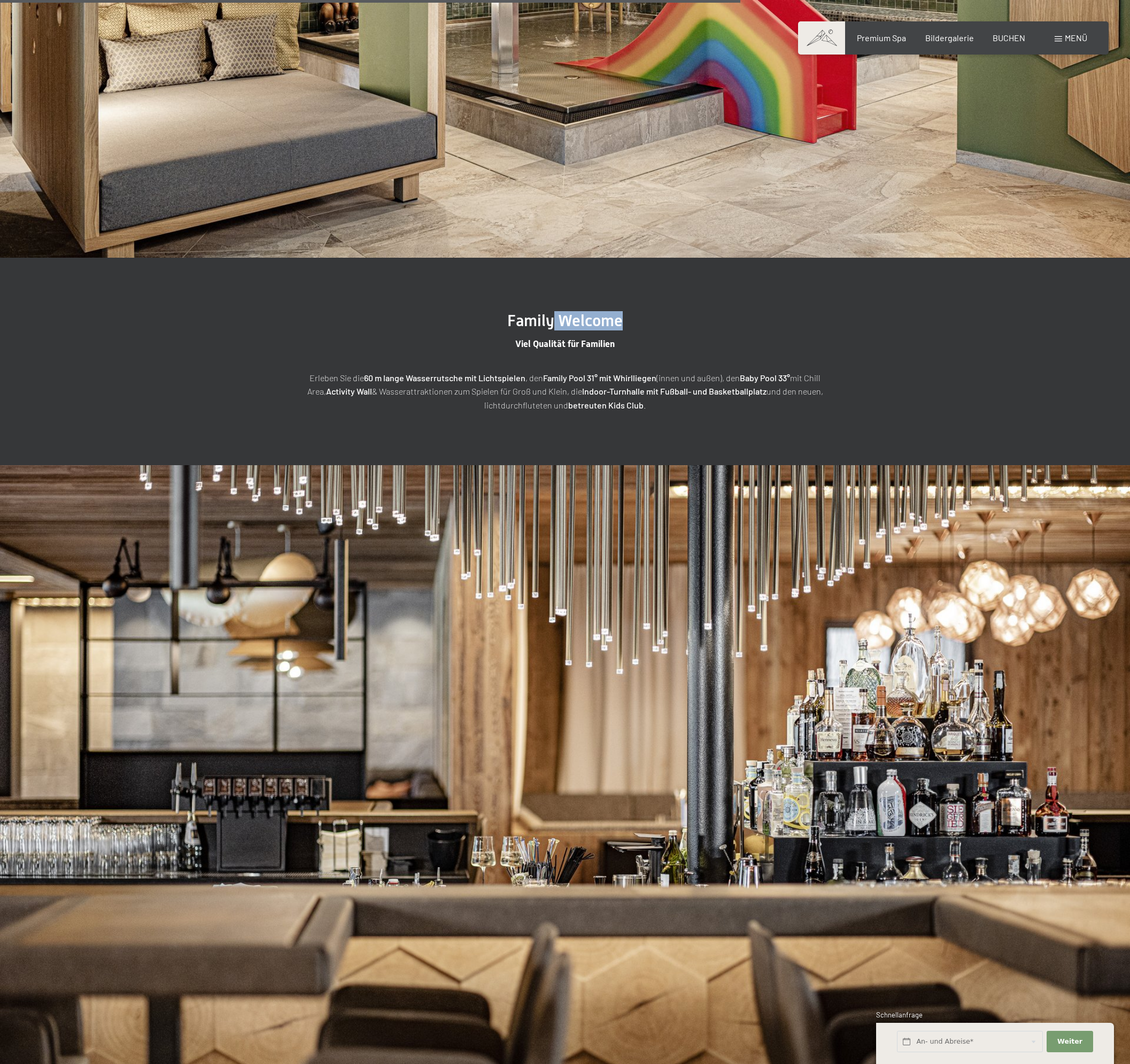
click at [552, 321] on span "Family Welcome" at bounding box center [565, 321] width 115 height 19
click at [525, 321] on span "Family Welcome" at bounding box center [565, 321] width 115 height 19
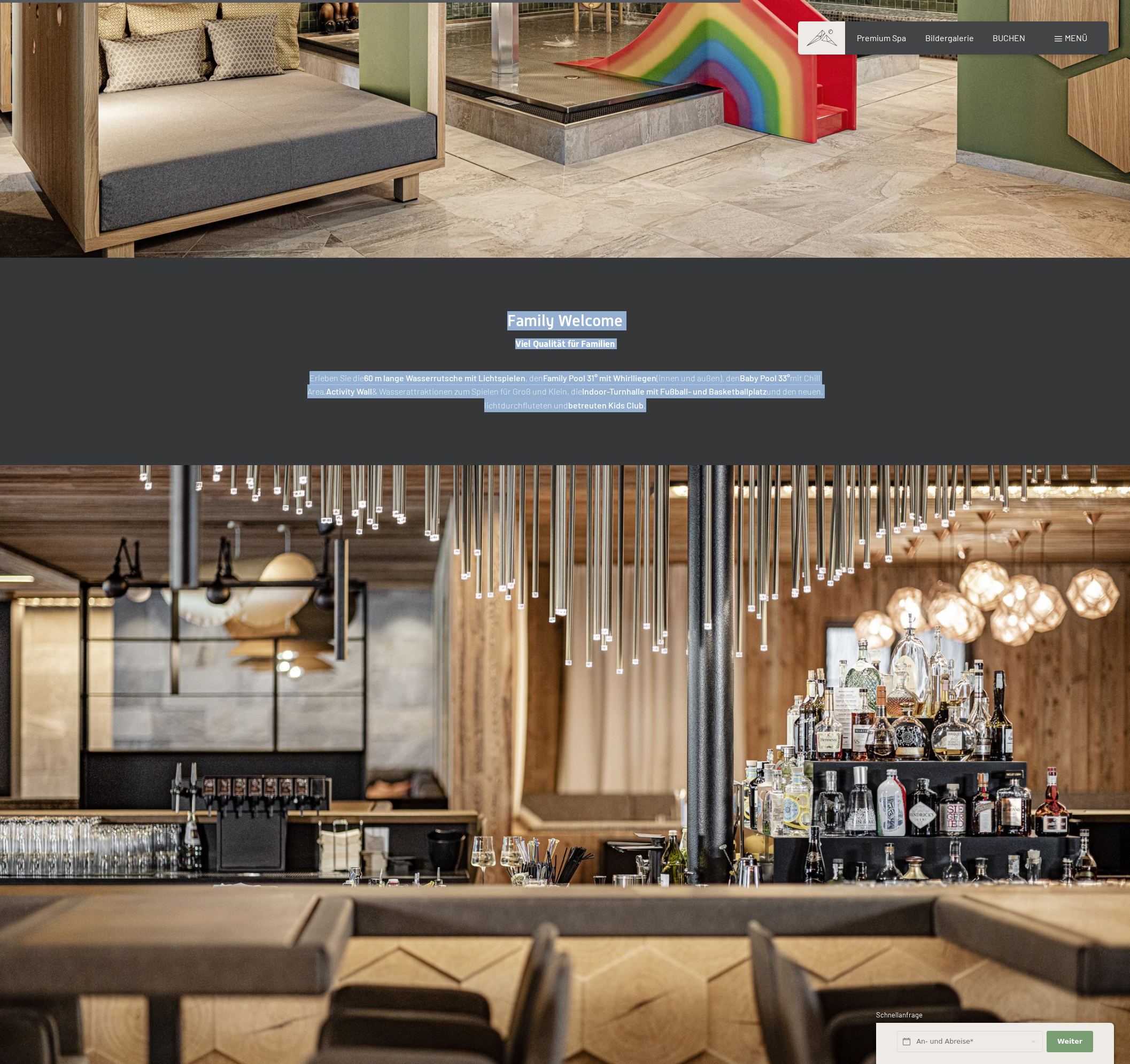
drag, startPoint x: 525, startPoint y: 321, endPoint x: 671, endPoint y: 404, distance: 167.9
click at [671, 404] on div "Family Welcome Viel Qualität für Familien Erleben Sie die 60 m lange Wasserruts…" at bounding box center [565, 361] width 535 height 101
click at [671, 404] on p "Erleben Sie die 60 m lange Wasserrutsche mit Lichtspielen , den Family Pool 31°…" at bounding box center [565, 392] width 535 height 42
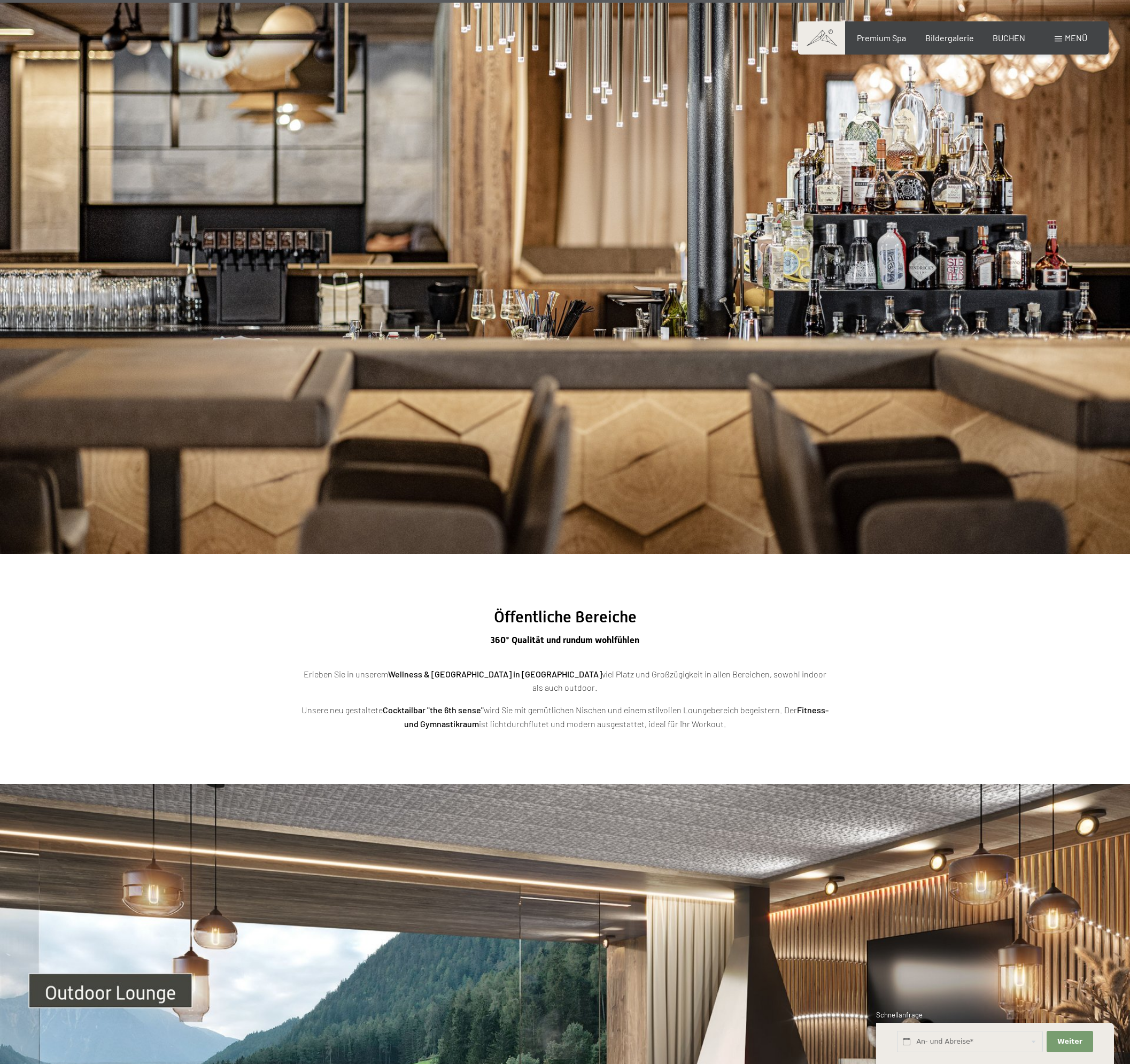
scroll to position [3956, 0]
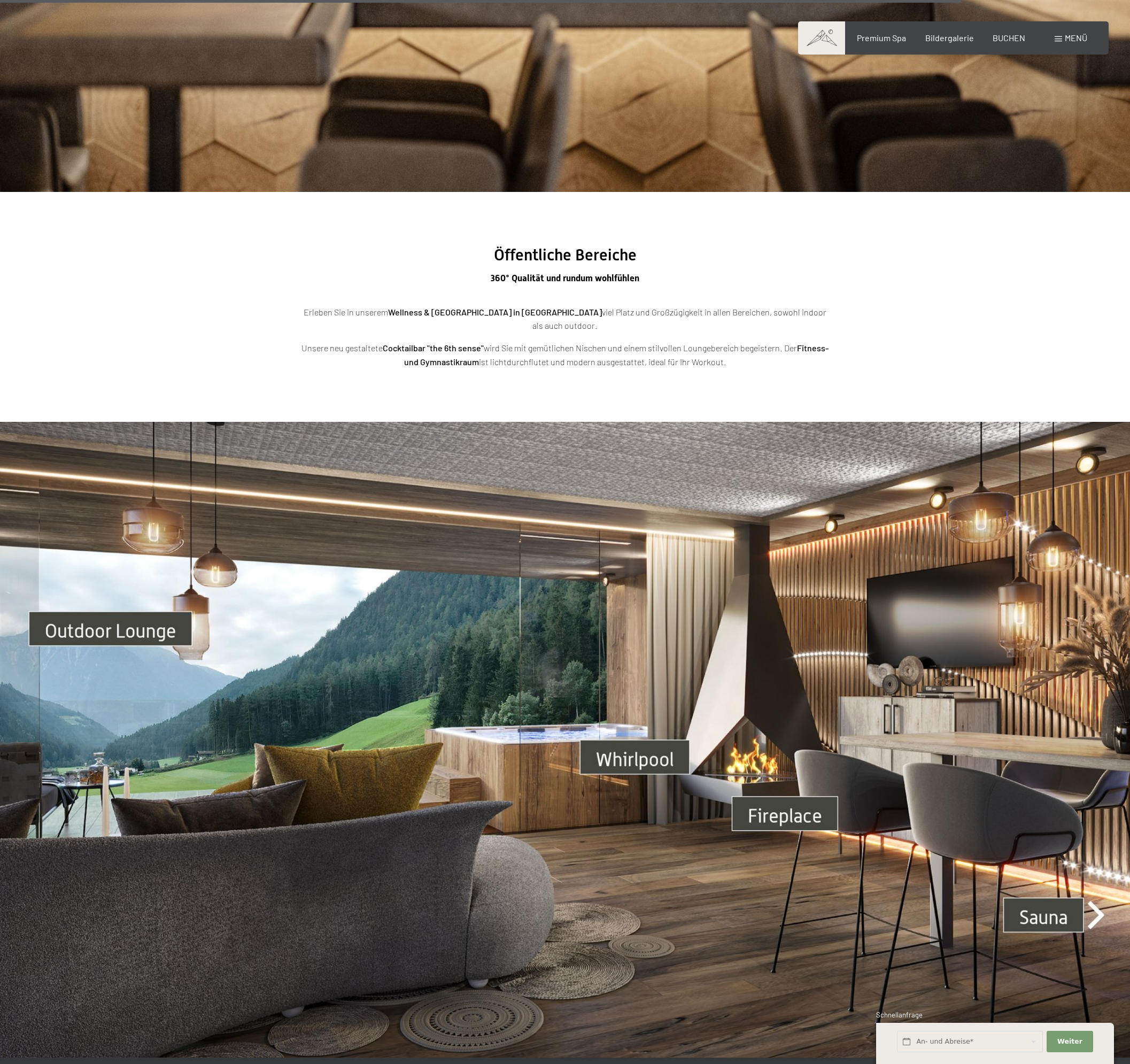
drag, startPoint x: 829, startPoint y: 309, endPoint x: 248, endPoint y: 319, distance: 581.1
click at [248, 319] on section "Öffentliche Bereiche 360° Qualität und rundum wohlfühlen Erleben Sie in unserem…" at bounding box center [565, 307] width 1130 height 230
click at [451, 343] on strong "Fitness- und Gymnastikraum" at bounding box center [616, 355] width 425 height 24
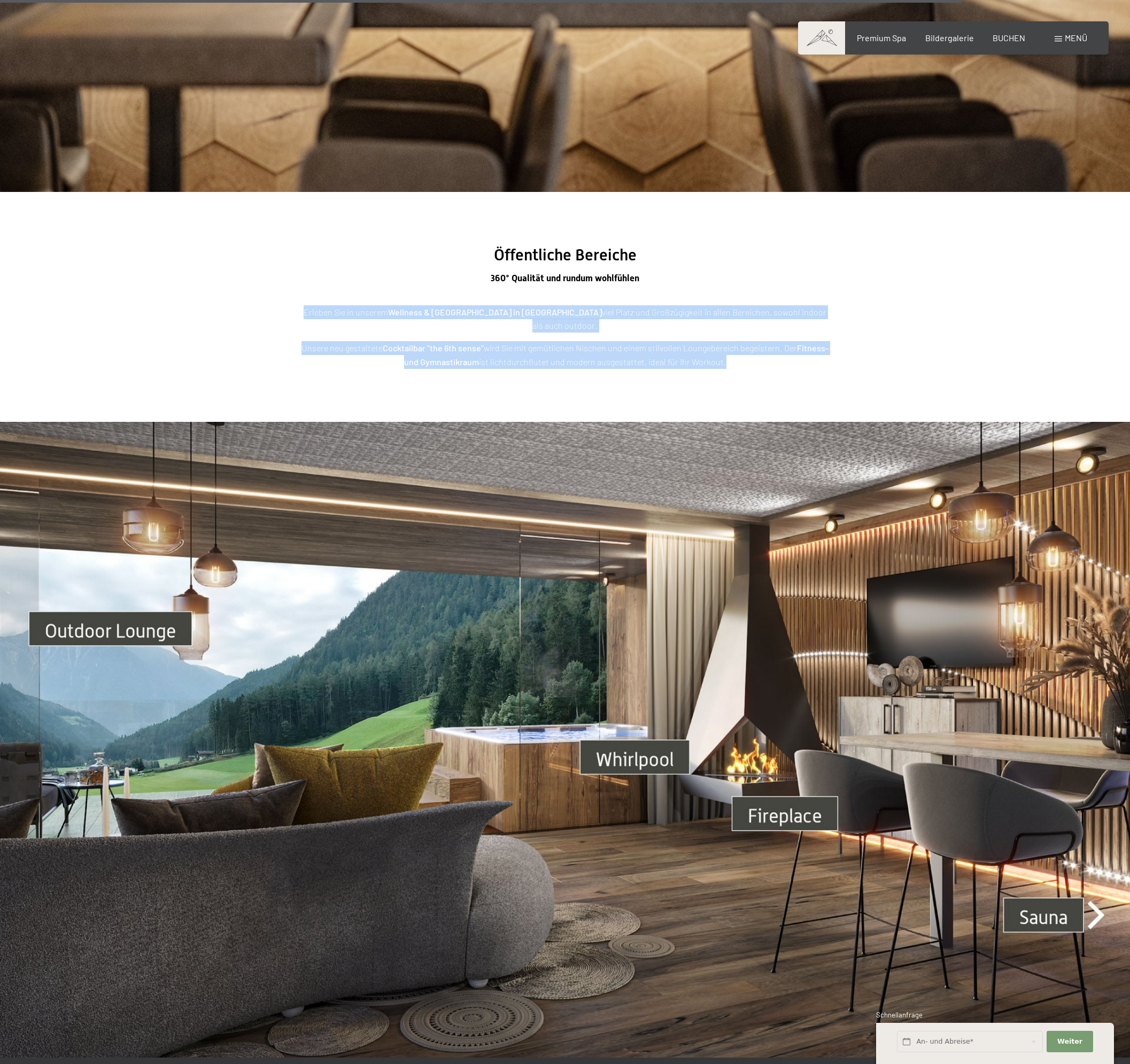
drag, startPoint x: 451, startPoint y: 343, endPoint x: 448, endPoint y: 315, distance: 28.2
click at [448, 315] on div "Erleben Sie in unserem Wellness & Luxury Resort in Südtirol viel Platz und Groß…" at bounding box center [565, 336] width 535 height 63
click at [448, 315] on strong "Wellness & Luxury Resort in Südtirol" at bounding box center [495, 312] width 214 height 10
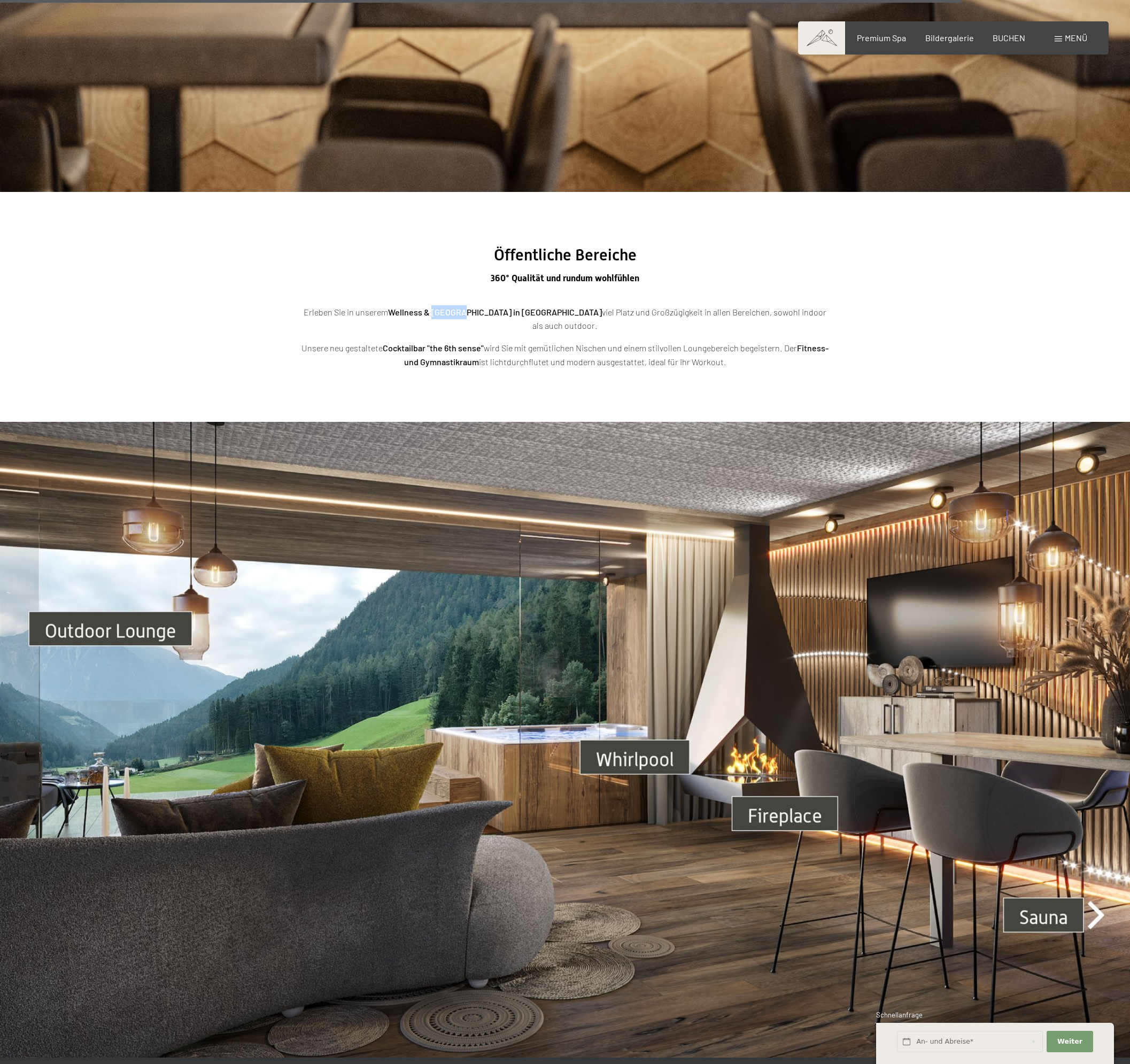
click at [448, 315] on strong "Wellness & Luxury Resort in Südtirol" at bounding box center [495, 312] width 214 height 10
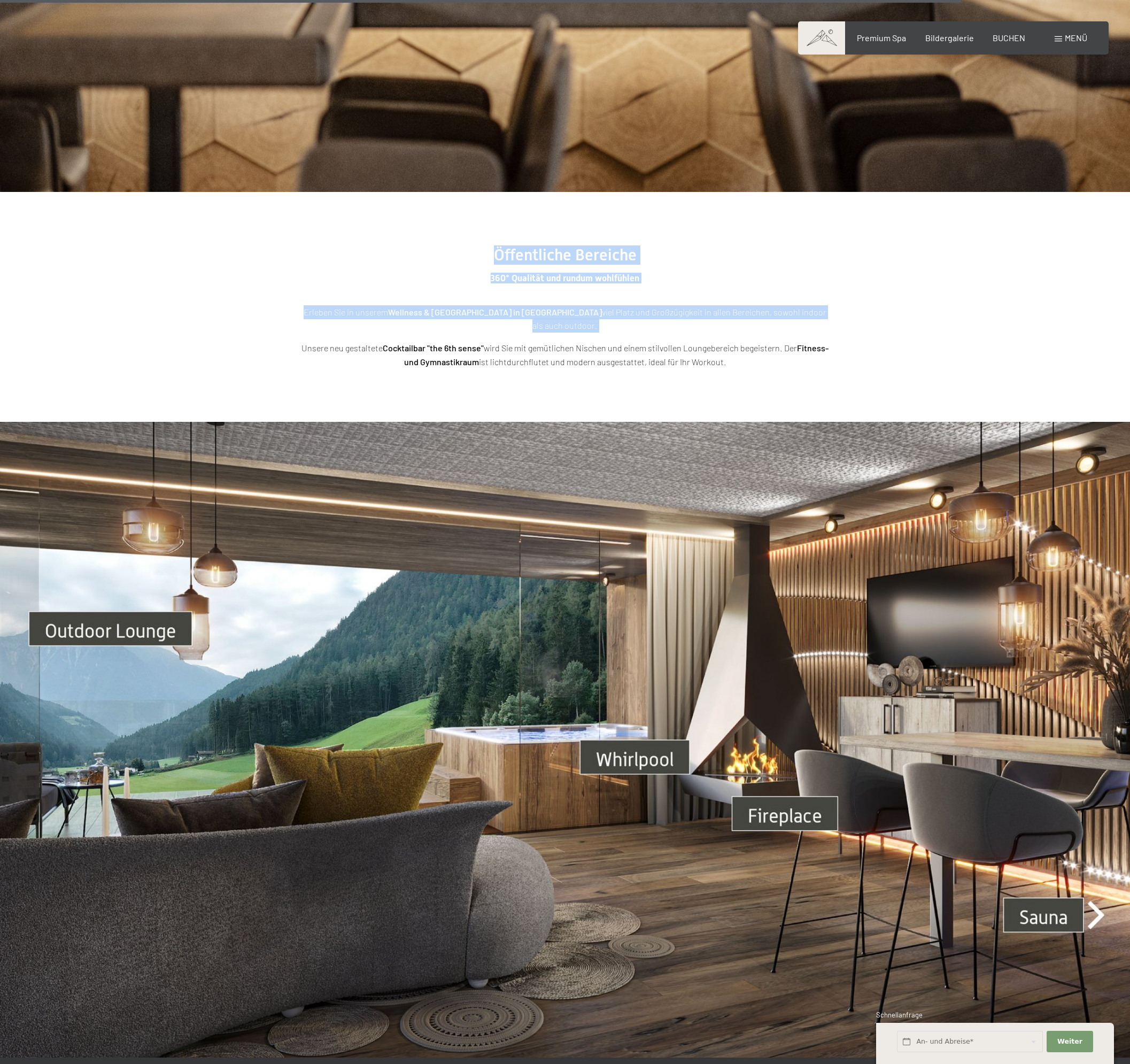
drag, startPoint x: 448, startPoint y: 315, endPoint x: 490, endPoint y: 243, distance: 83.4
click at [490, 243] on section "Öffentliche Bereiche 360° Qualität und rundum wohlfühlen Erleben Sie in unserem…" at bounding box center [565, 307] width 1130 height 230
click at [527, 252] on span "Öffentliche Bereiche" at bounding box center [565, 255] width 143 height 19
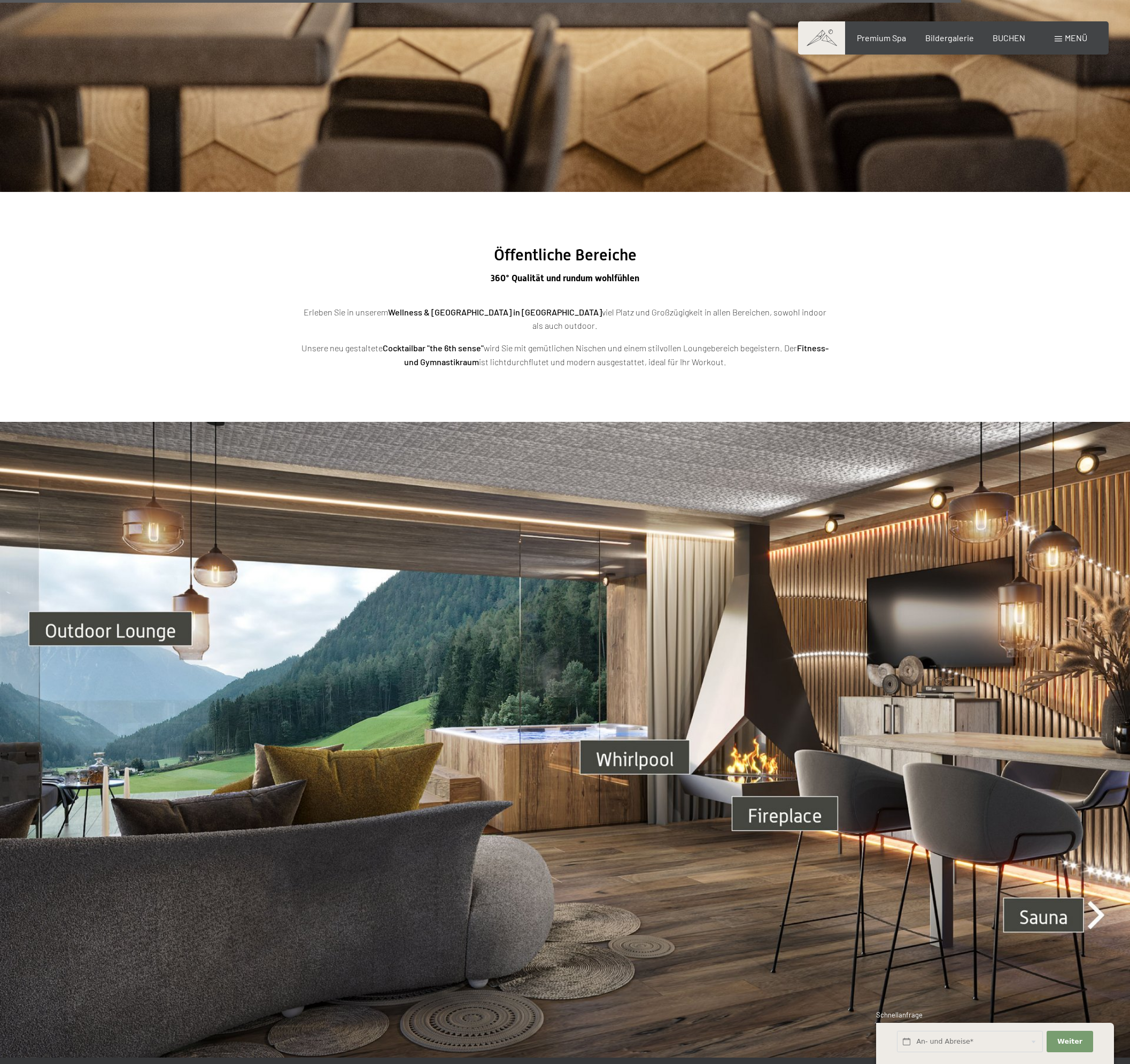
click at [569, 253] on span "Öffentliche Bereiche" at bounding box center [565, 255] width 143 height 19
click at [569, 254] on span "Öffentliche Bereiche" at bounding box center [565, 255] width 143 height 19
drag, startPoint x: 569, startPoint y: 254, endPoint x: 578, endPoint y: 252, distance: 9.2
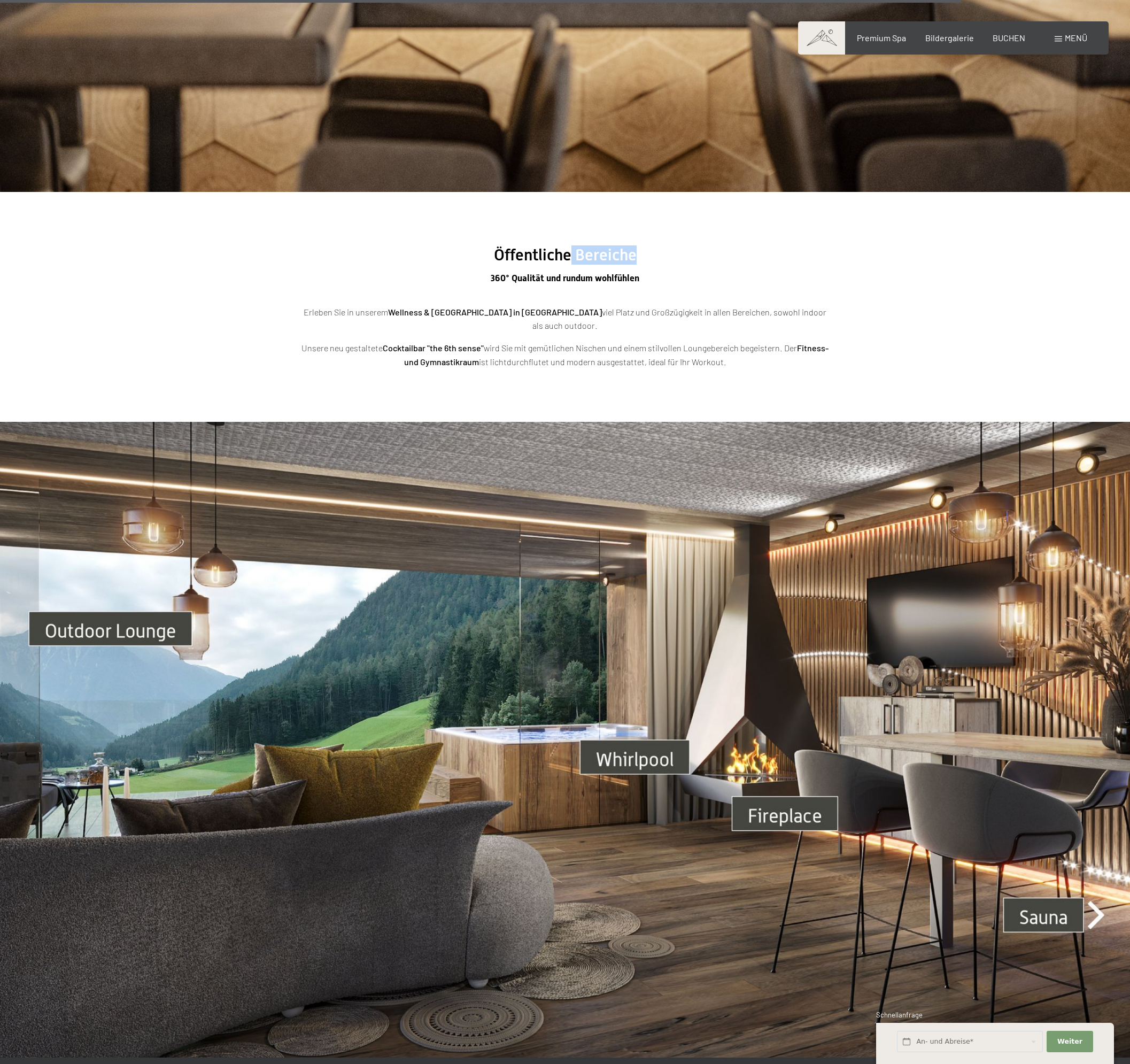
click at [578, 252] on span "Öffentliche Bereiche" at bounding box center [565, 255] width 143 height 19
click at [523, 254] on span "Öffentliche Bereiche" at bounding box center [565, 255] width 143 height 19
drag, startPoint x: 523, startPoint y: 254, endPoint x: 685, endPoint y: 258, distance: 162.0
click at [672, 256] on h2 "Öffentliche Bereiche" at bounding box center [565, 255] width 535 height 19
click at [681, 259] on h2 "Öffentliche Bereiche" at bounding box center [565, 255] width 535 height 19
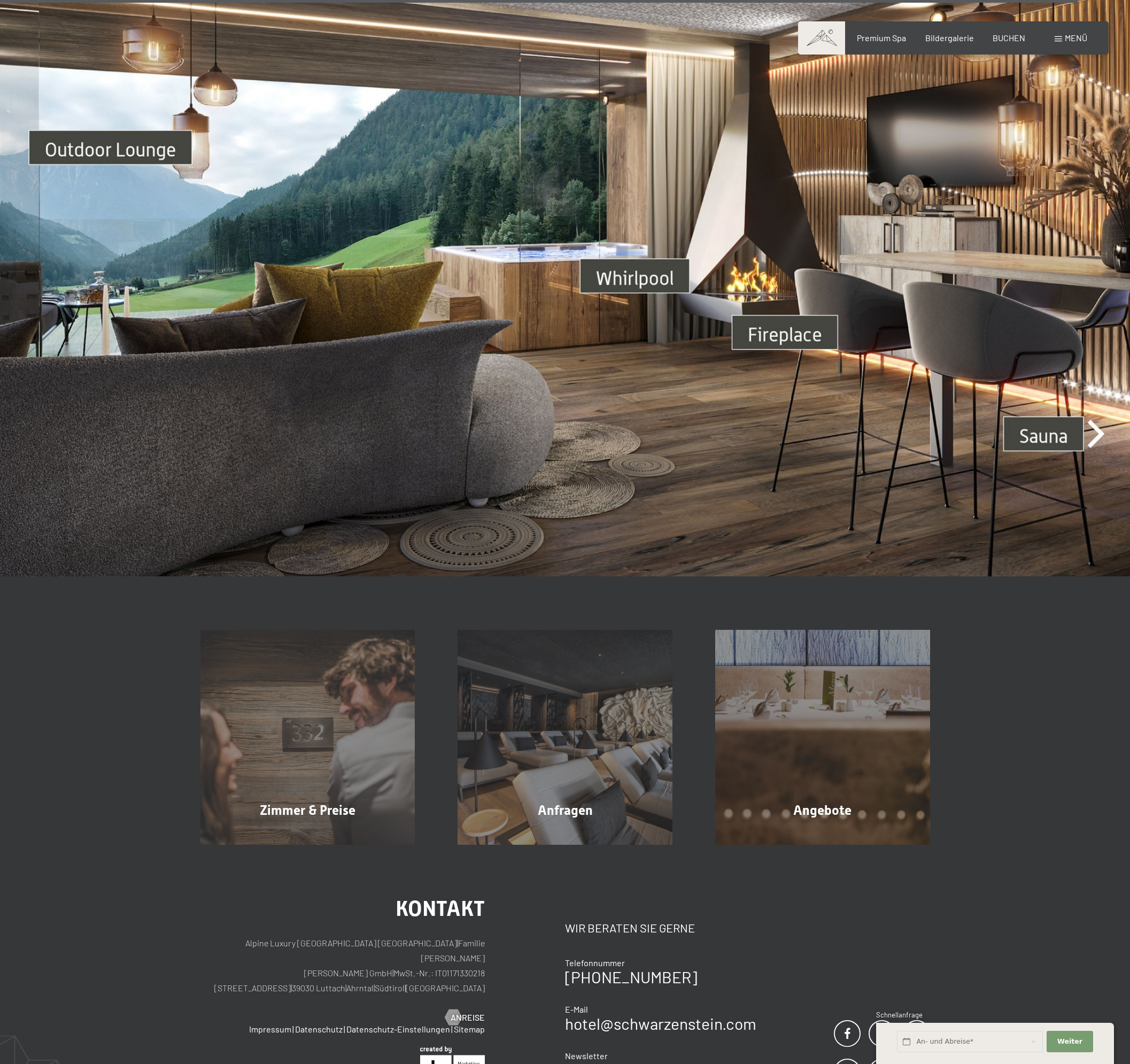
click at [652, 576] on div "Zimmer & Preise Mehr erfahren Anfragen Mehr erfahren Angebote Mehr erfahren" at bounding box center [565, 710] width 1130 height 269
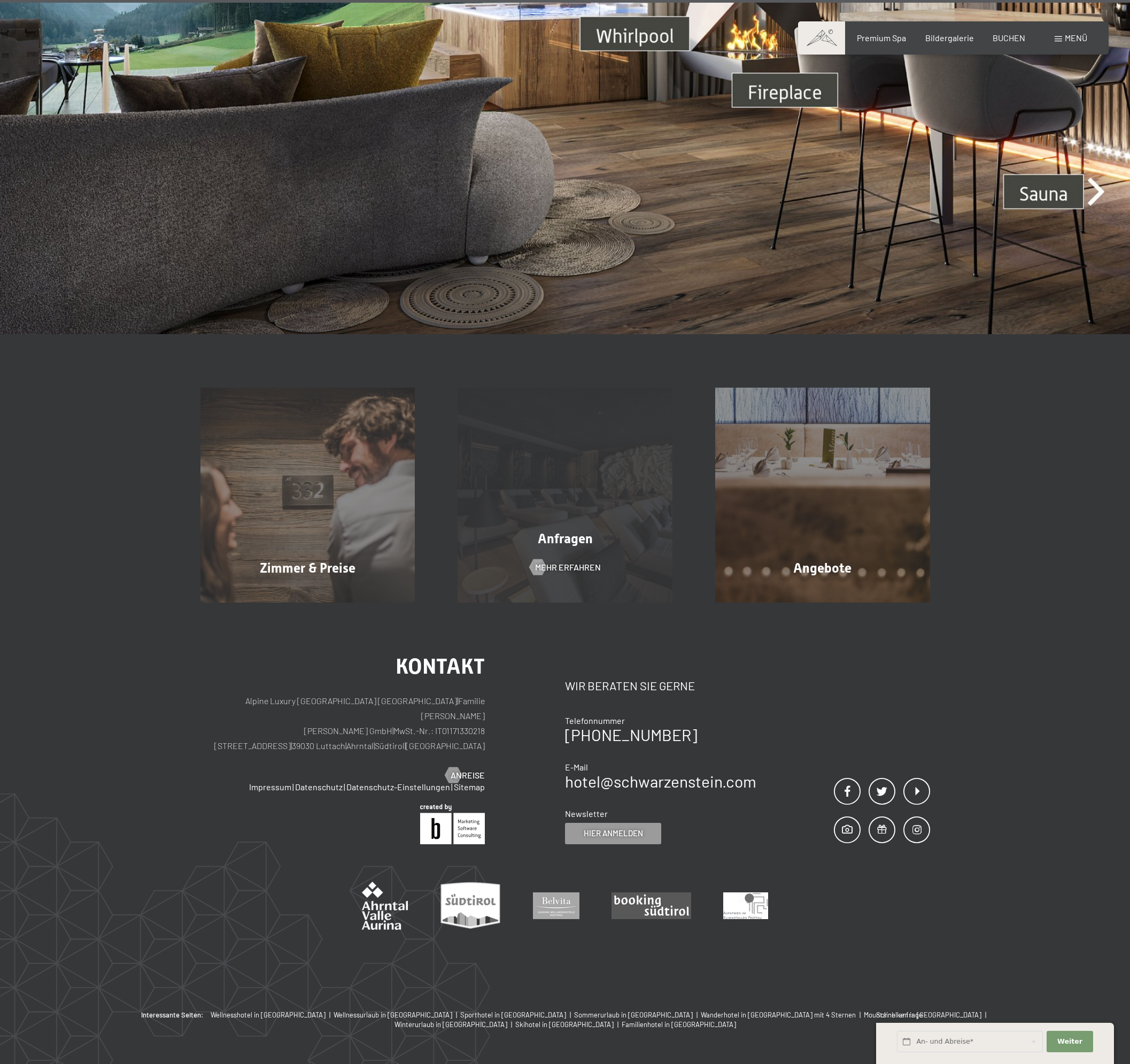
scroll to position [4700, 0]
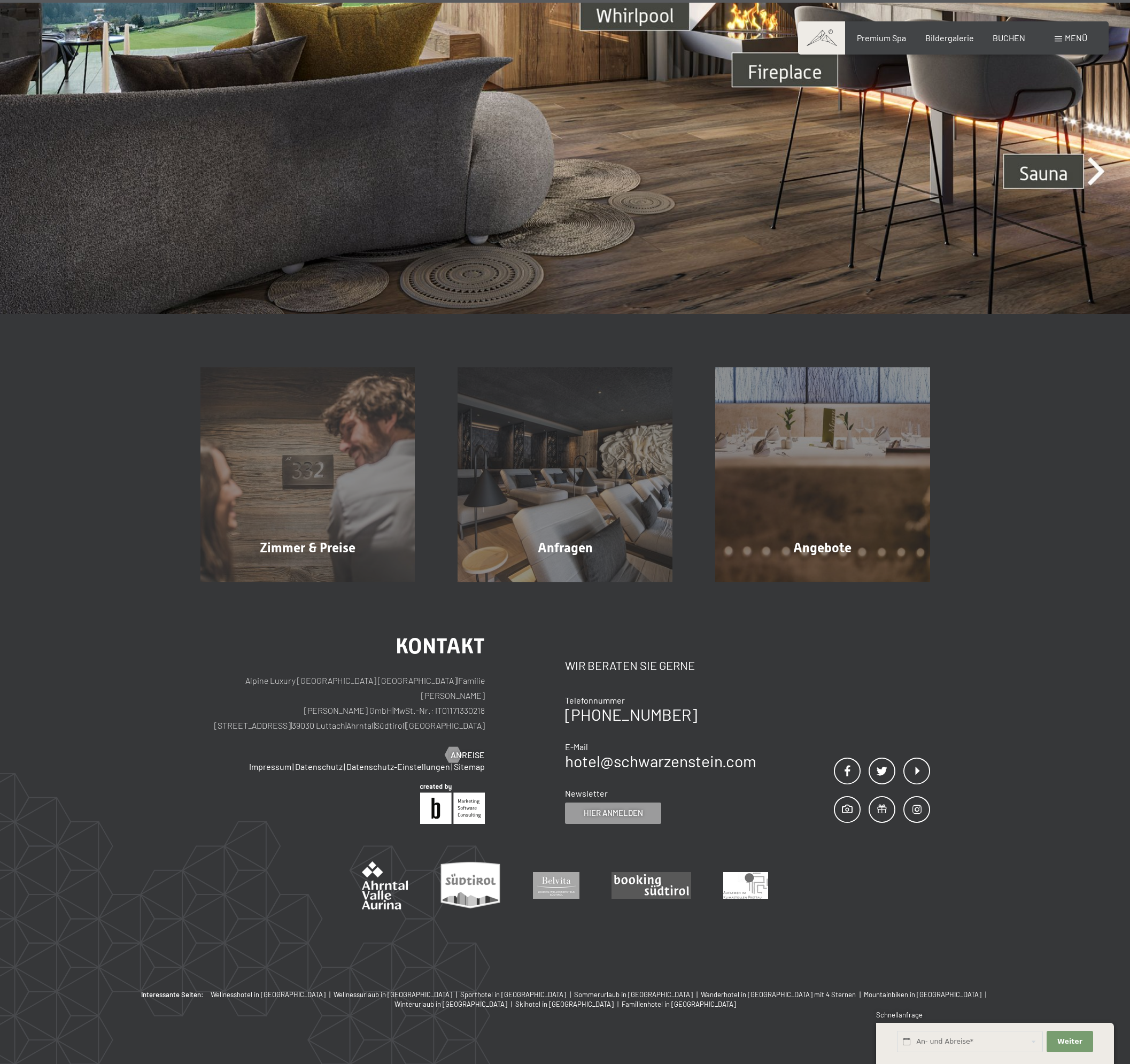
click at [684, 659] on span "Wir beraten Sie gerne" at bounding box center [630, 665] width 130 height 14
drag, startPoint x: 684, startPoint y: 647, endPoint x: 569, endPoint y: 648, distance: 115.0
click at [569, 659] on span "Wir beraten Sie gerne" at bounding box center [630, 665] width 130 height 14
drag, startPoint x: 569, startPoint y: 648, endPoint x: 699, endPoint y: 648, distance: 130.0
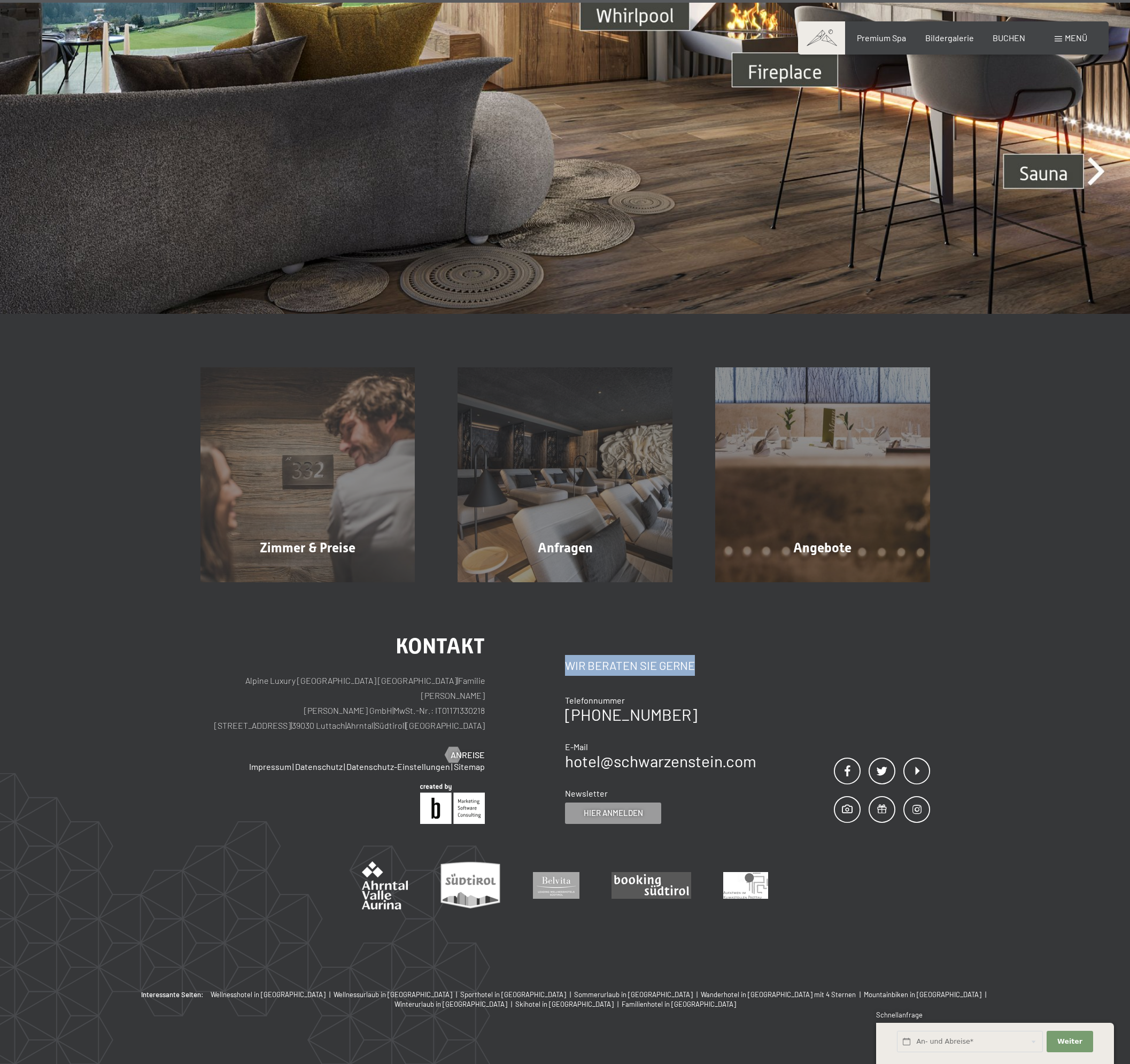
click at [699, 648] on div "Wir beraten Sie gerne" at bounding box center [660, 657] width 192 height 38
click at [668, 659] on span "Wir beraten Sie gerne" at bounding box center [630, 665] width 130 height 14
drag, startPoint x: 668, startPoint y: 651, endPoint x: 583, endPoint y: 652, distance: 85.0
click at [583, 659] on span "Wir beraten Sie gerne" at bounding box center [630, 665] width 130 height 14
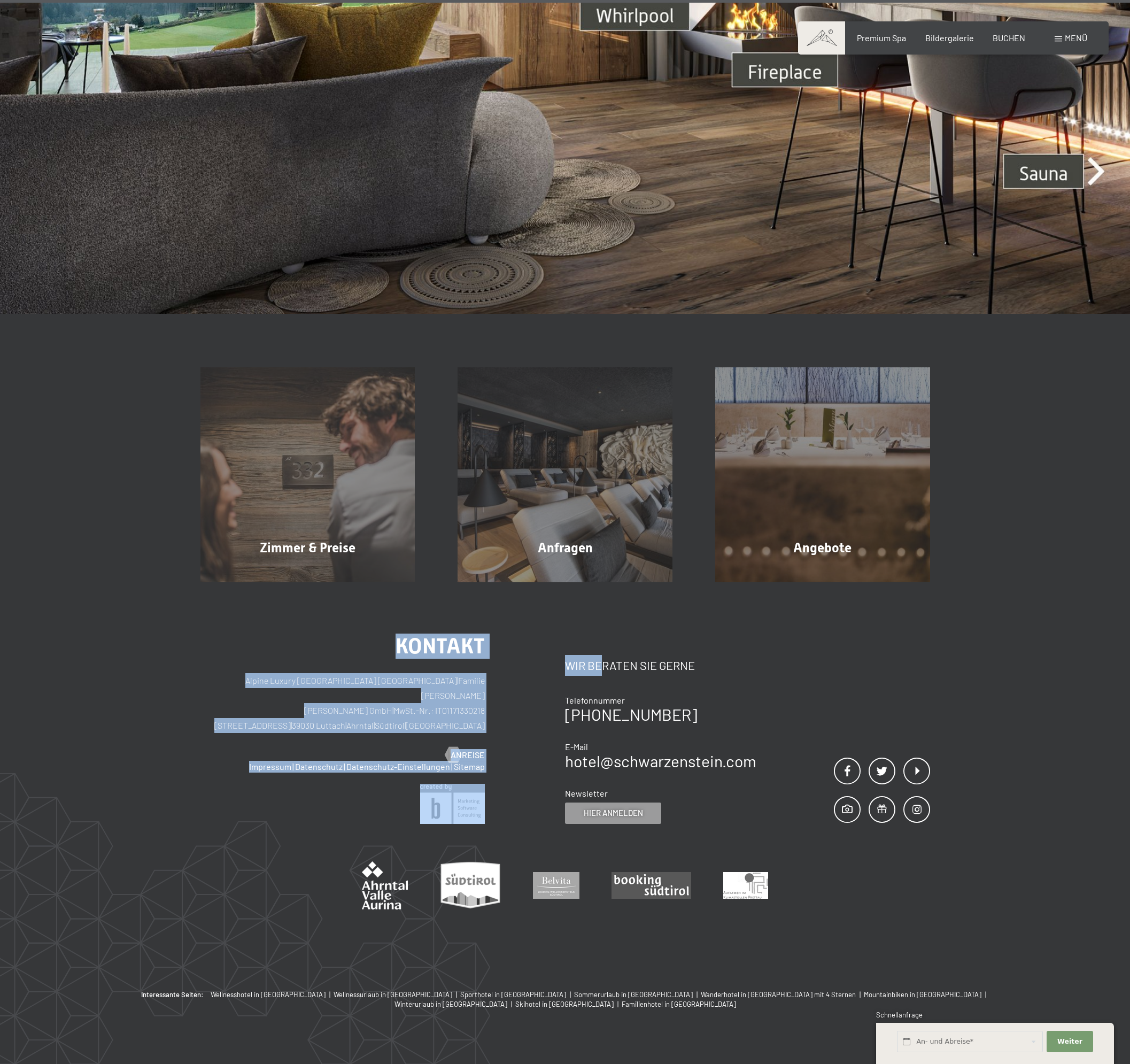
drag, startPoint x: 553, startPoint y: 618, endPoint x: 321, endPoint y: 618, distance: 232.0
click at [321, 618] on div "Kontakt Alpine Luxury SPA Resort SCHWARZENSTEIN | Familie Zimmerhofer Otmar Zim…" at bounding box center [565, 786] width 1130 height 407
click at [422, 633] on span "Kontakt" at bounding box center [440, 646] width 89 height 25
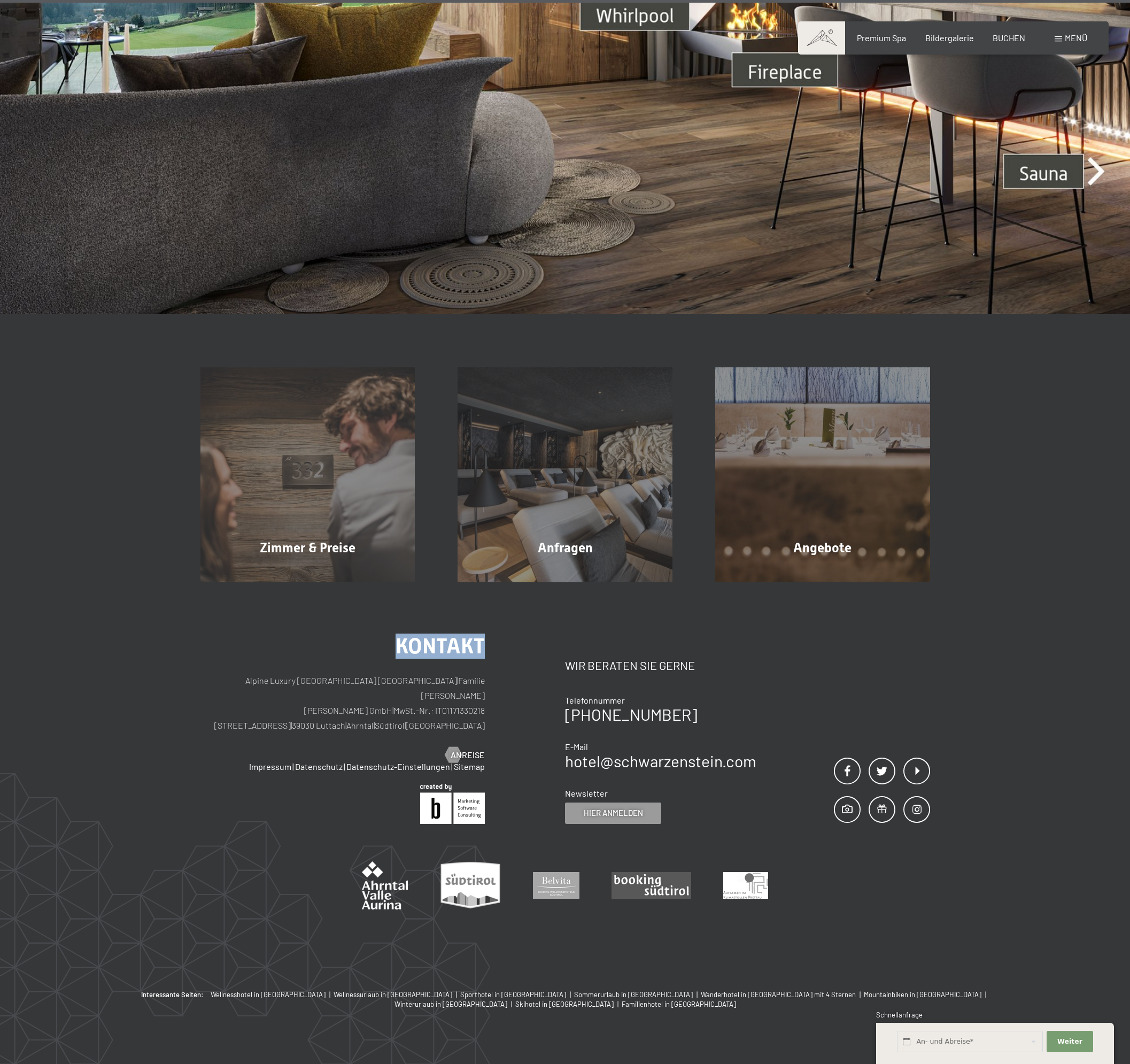
click at [422, 633] on span "Kontakt" at bounding box center [440, 646] width 89 height 25
click at [408, 673] on p "Alpine Luxury SPA Resort SCHWARZENSTEIN | Familie Zimmerhofer Otmar Zimmerhofer…" at bounding box center [342, 703] width 285 height 60
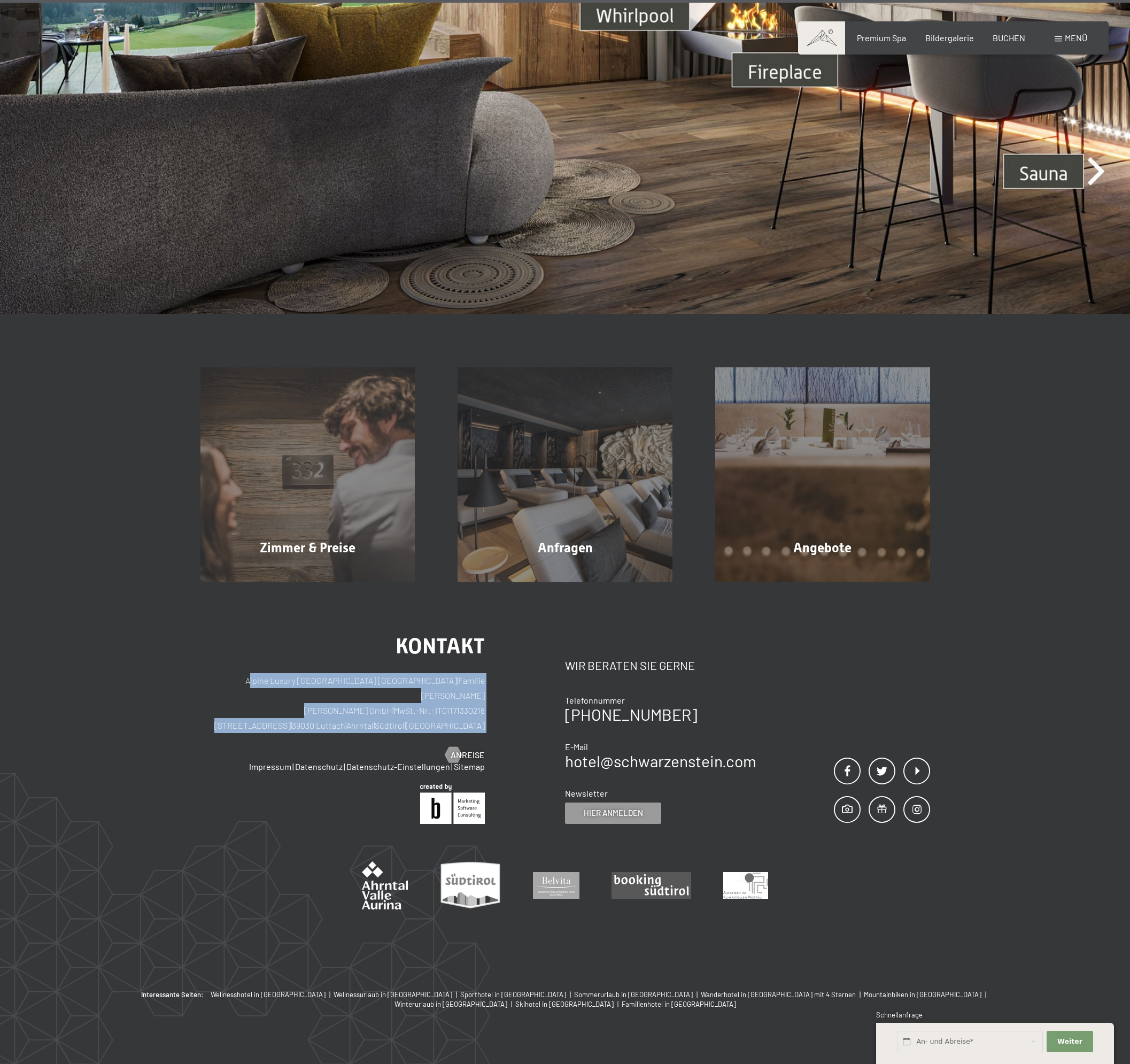
drag, startPoint x: 408, startPoint y: 665, endPoint x: 419, endPoint y: 704, distance: 40.5
click at [419, 704] on p "Alpine Luxury SPA Resort SCHWARZENSTEIN | Familie Zimmerhofer Otmar Zimmerhofer…" at bounding box center [342, 703] width 285 height 60
click at [423, 697] on p "Alpine Luxury SPA Resort SCHWARZENSTEIN | Familie Zimmerhofer Otmar Zimmerhofer…" at bounding box center [342, 703] width 285 height 60
drag, startPoint x: 423, startPoint y: 697, endPoint x: 428, endPoint y: 669, distance: 28.4
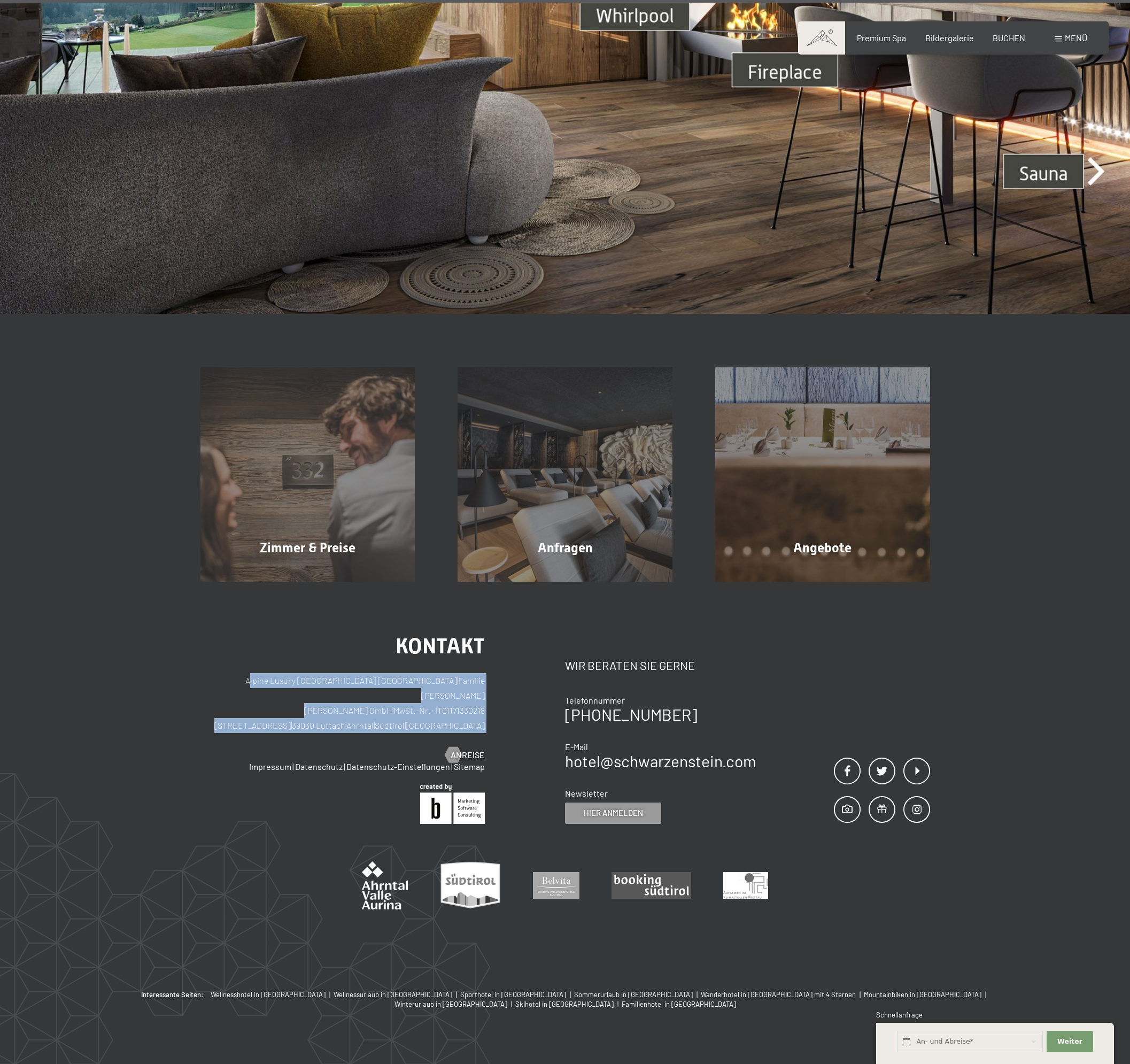
click at [428, 673] on p "Alpine Luxury SPA Resort SCHWARZENSTEIN | Familie Zimmerhofer Otmar Zimmerhofer…" at bounding box center [342, 703] width 285 height 60
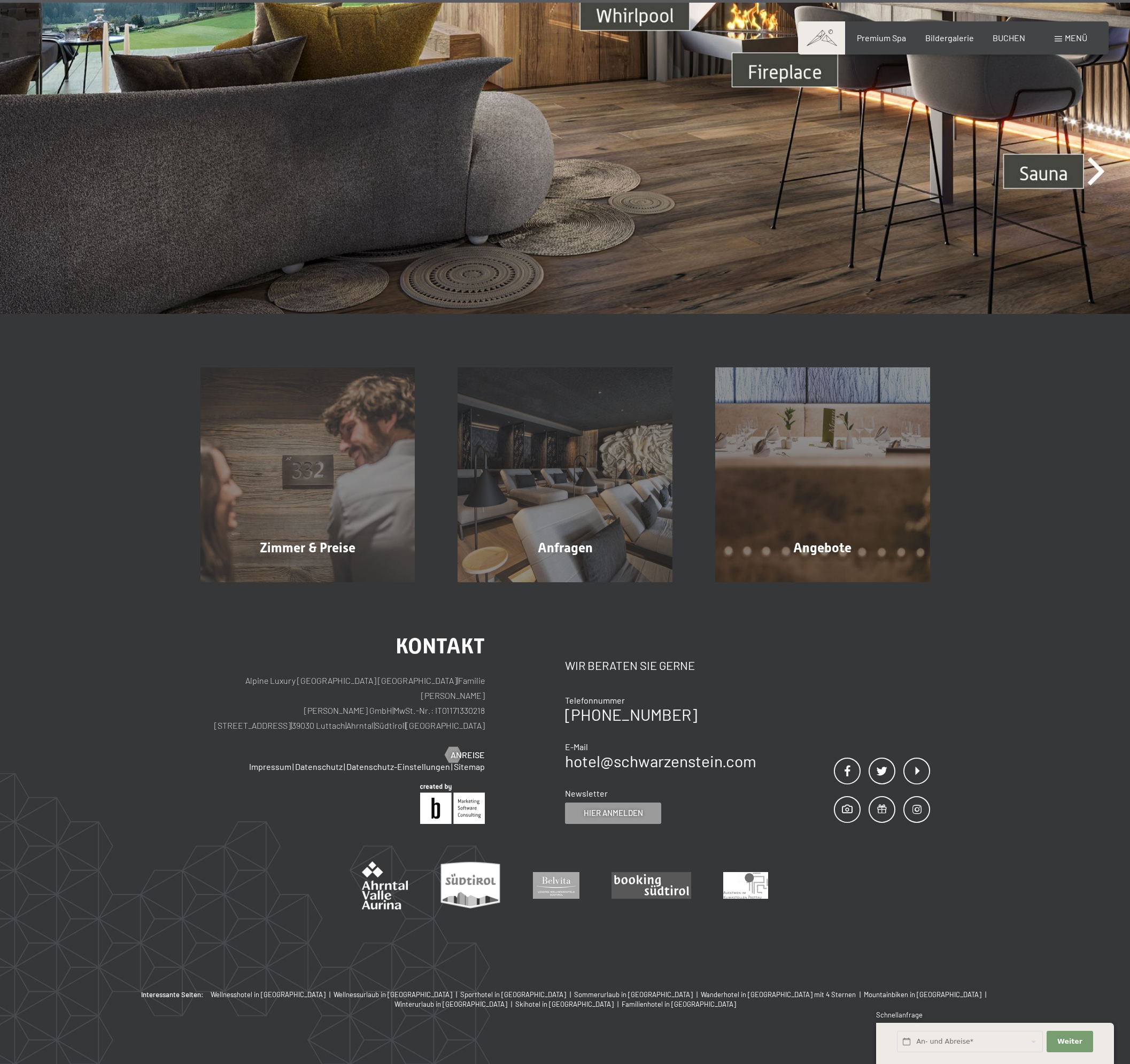
click at [549, 636] on div "Kontakt Alpine Luxury SPA Resort SCHWARZENSTEIN | Familie Zimmerhofer Otmar Zim…" at bounding box center [382, 730] width 365 height 188
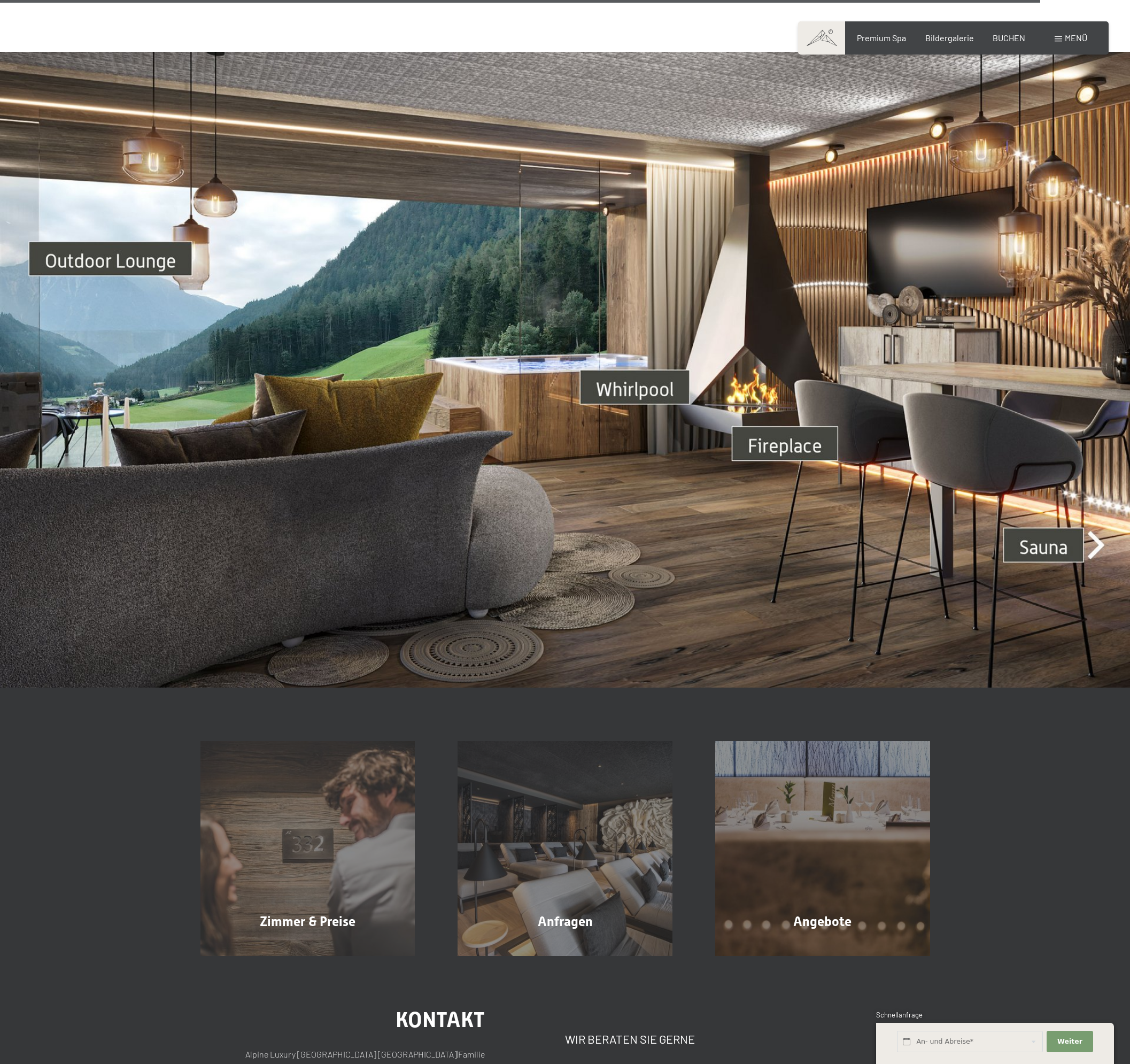
scroll to position [4326, 0]
click at [809, 434] on img at bounding box center [565, 370] width 1130 height 636
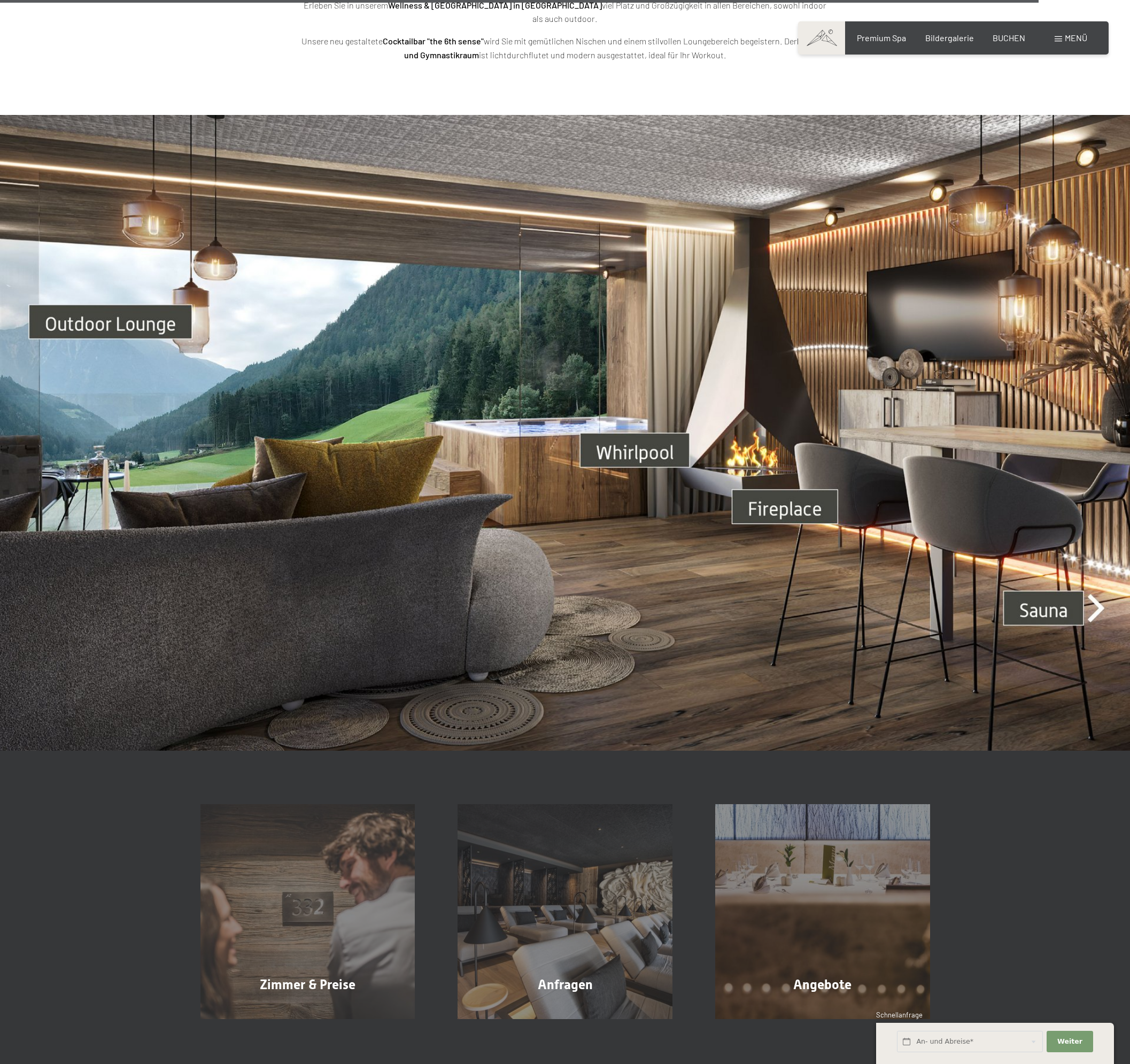
scroll to position [4112, 0]
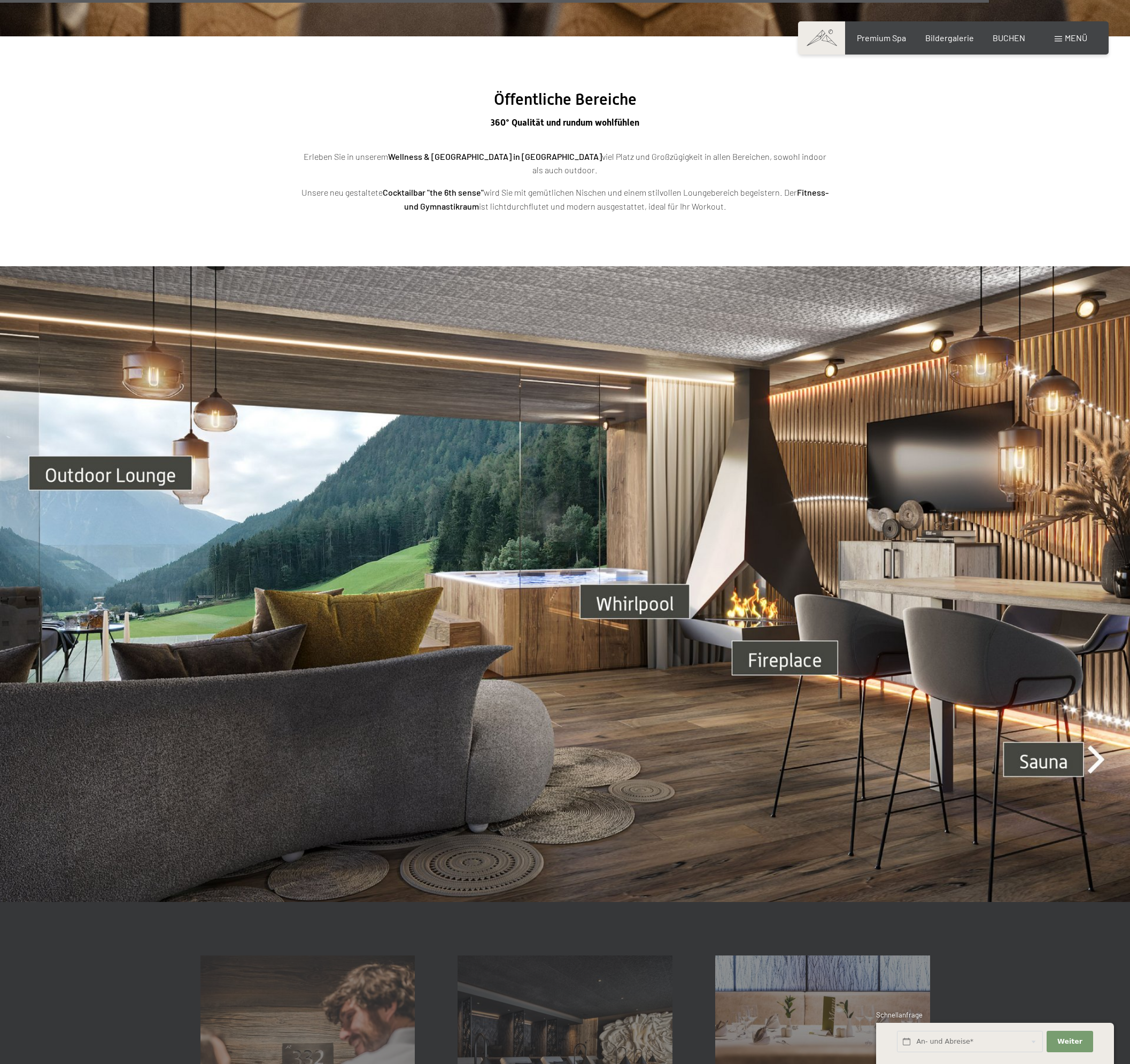
click at [748, 227] on section "Öffentliche Bereiche 360° Qualität und rundum wohlfühlen Erleben Sie in unserem…" at bounding box center [565, 151] width 1130 height 230
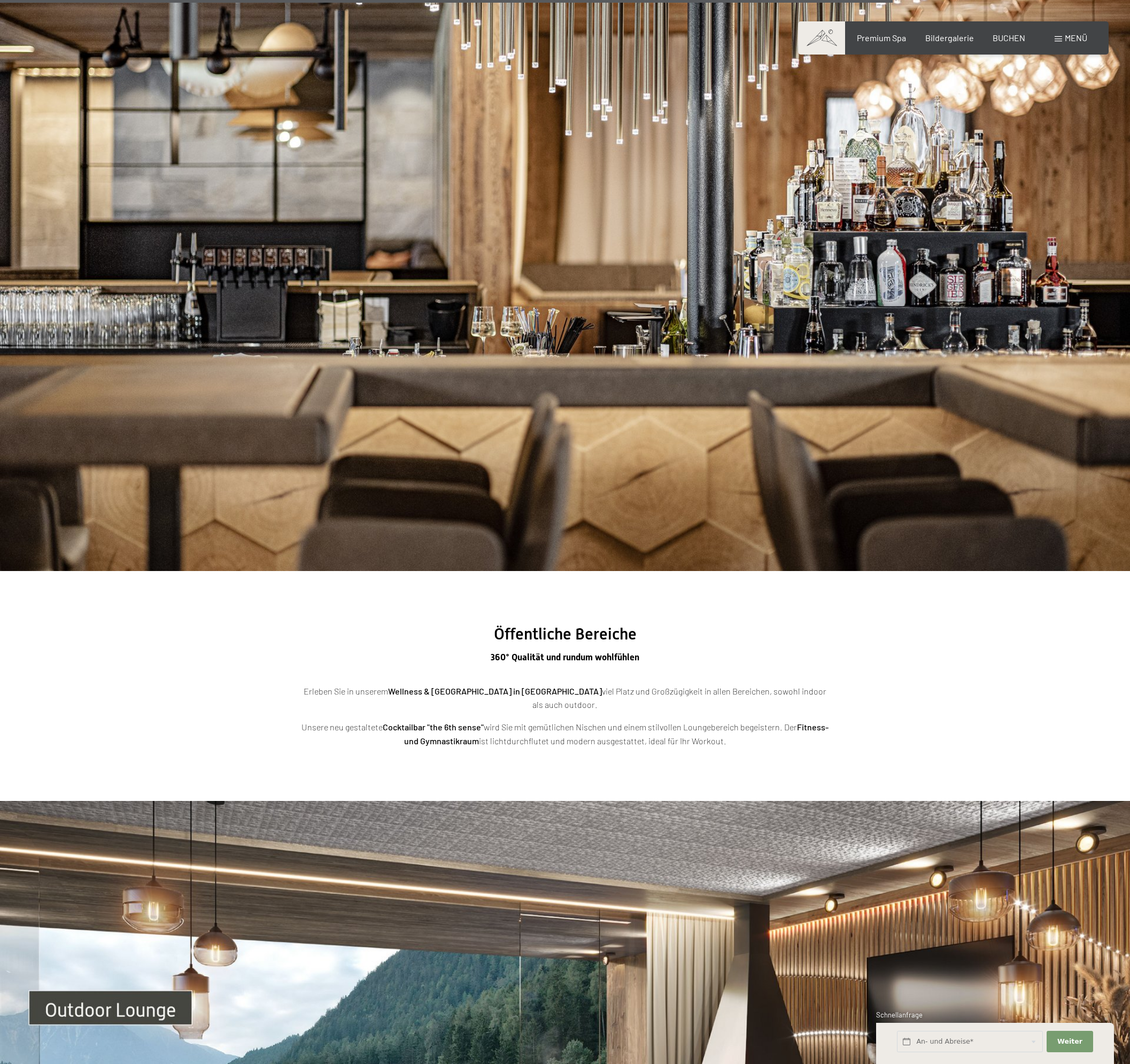
scroll to position [4058, 0]
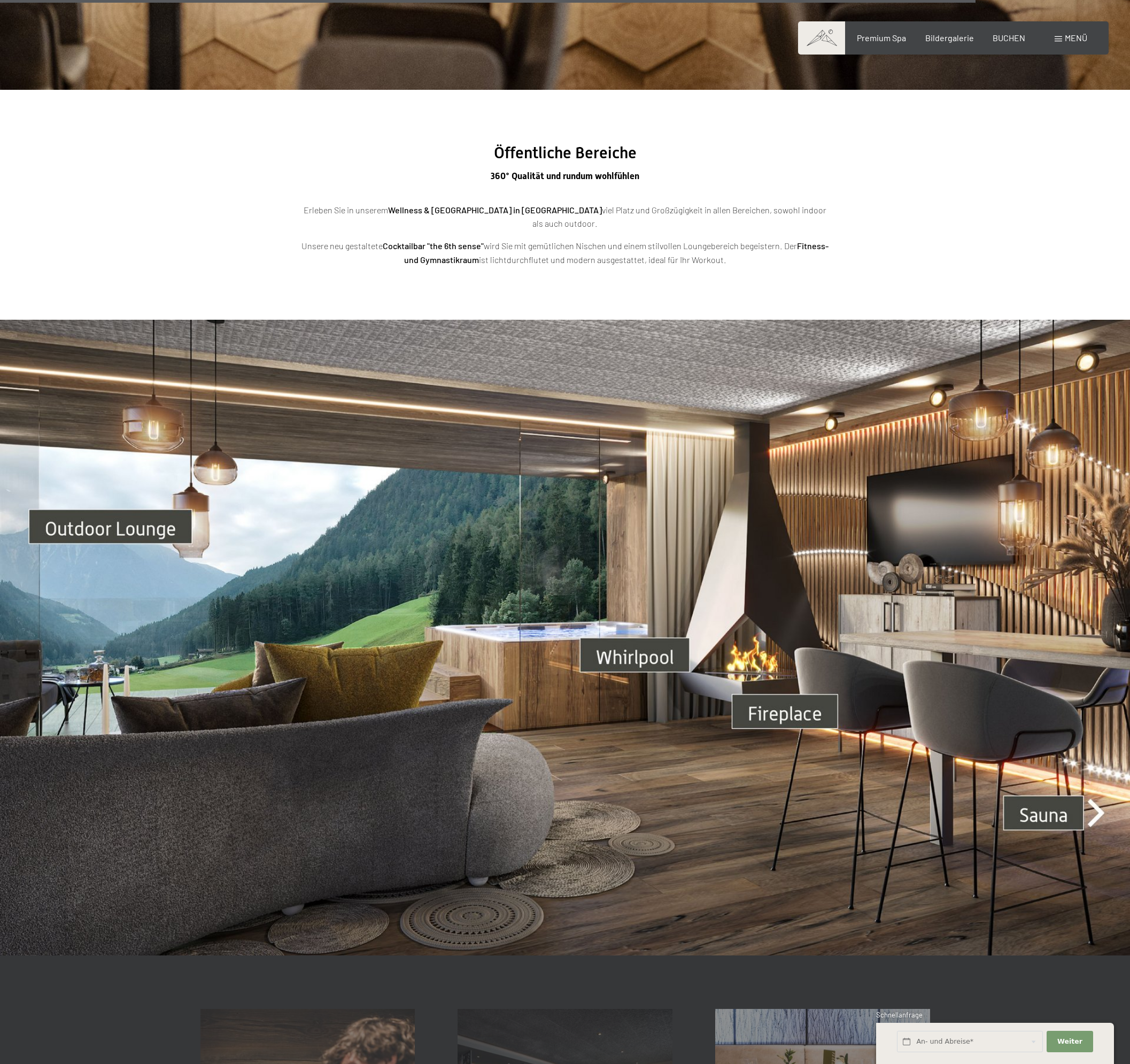
click at [404, 241] on strong "Cocktailbar "the 6th sense"" at bounding box center [433, 246] width 101 height 10
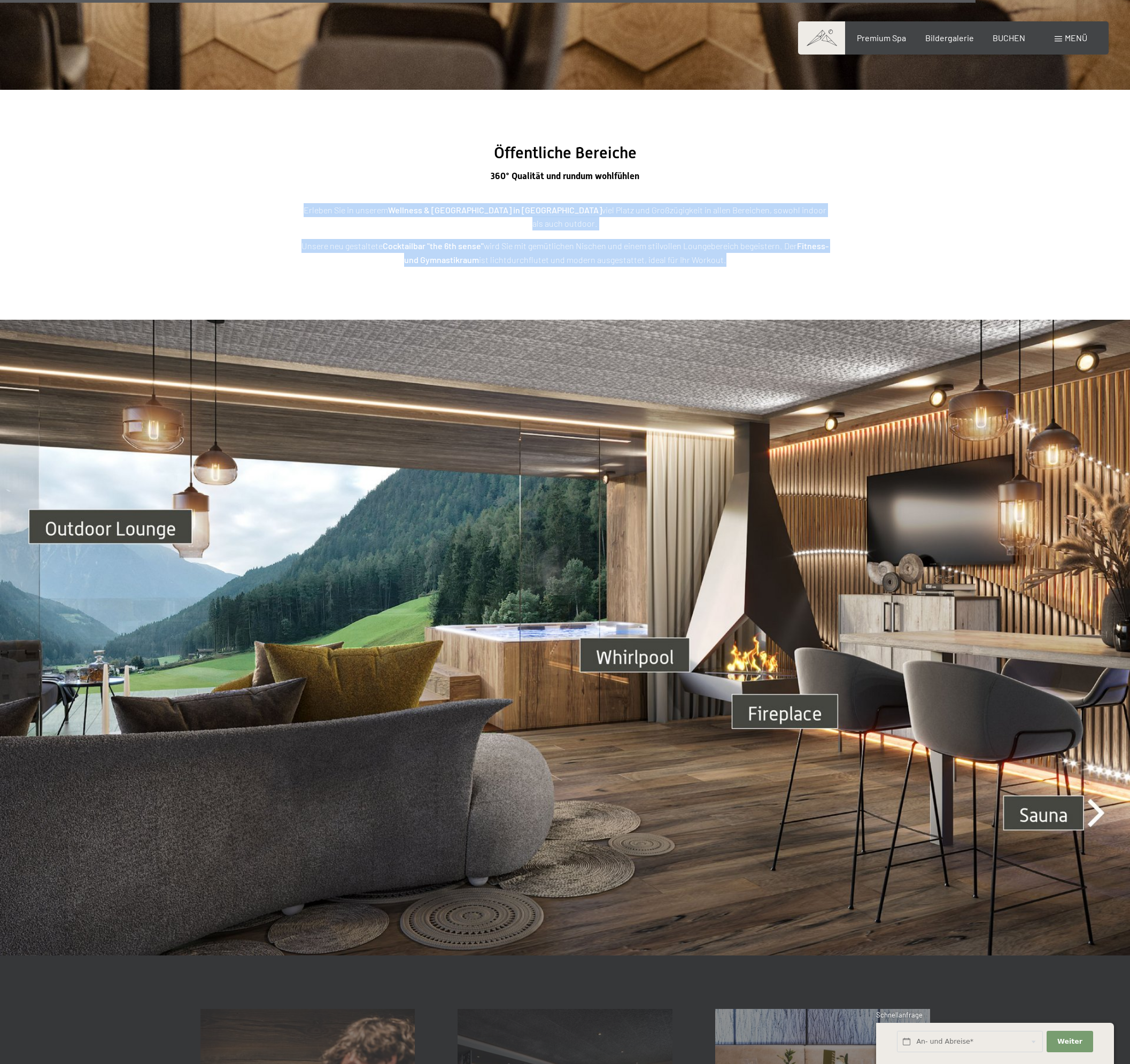
drag, startPoint x: 404, startPoint y: 233, endPoint x: 416, endPoint y: 208, distance: 27.7
click at [416, 208] on div "Erleben Sie in unserem Wellness & Luxury Resort in Südtirol viel Platz und Groß…" at bounding box center [565, 234] width 535 height 63
click at [416, 208] on strong "Wellness & Luxury Resort in Südtirol" at bounding box center [495, 210] width 214 height 10
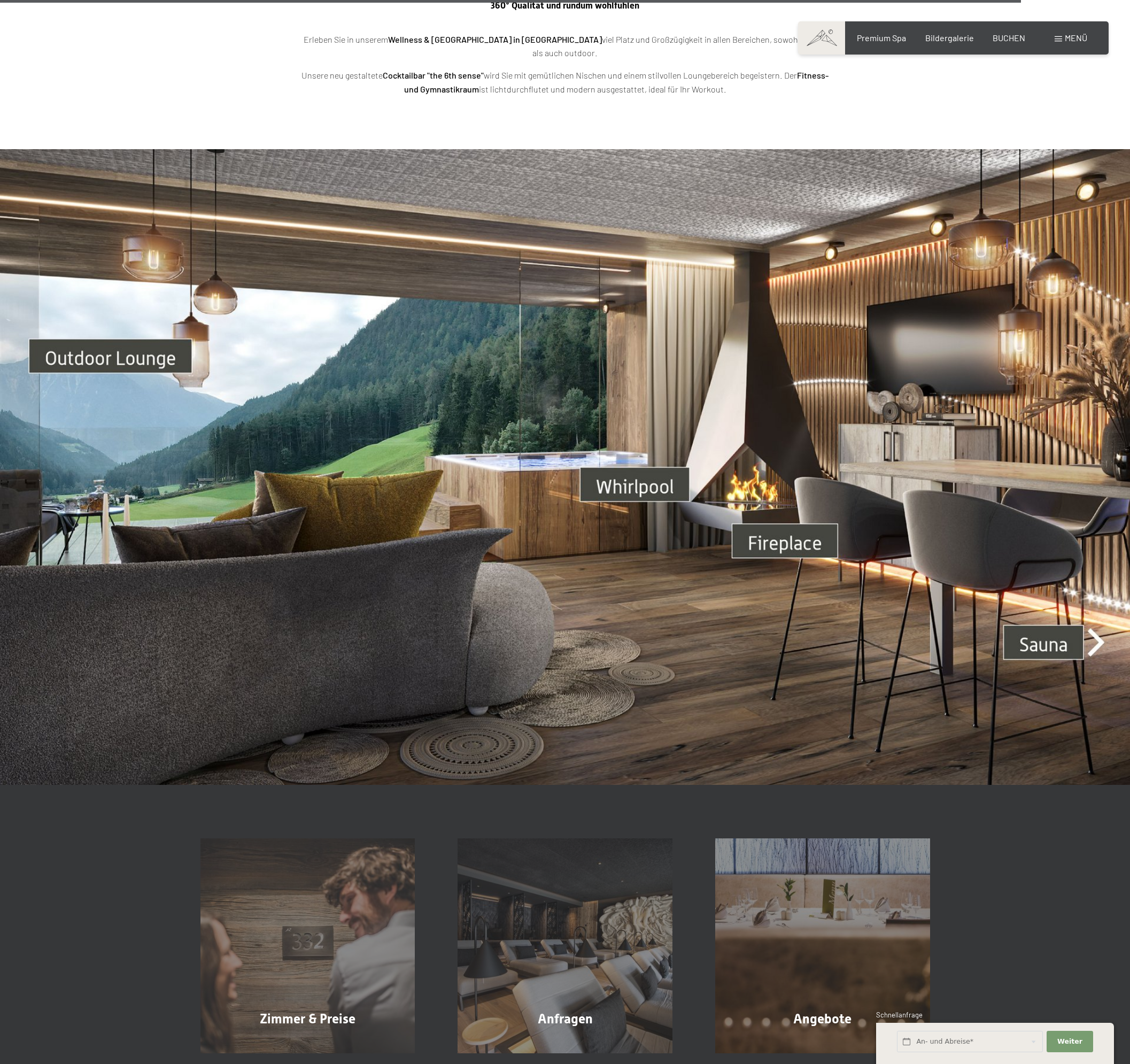
scroll to position [4219, 0]
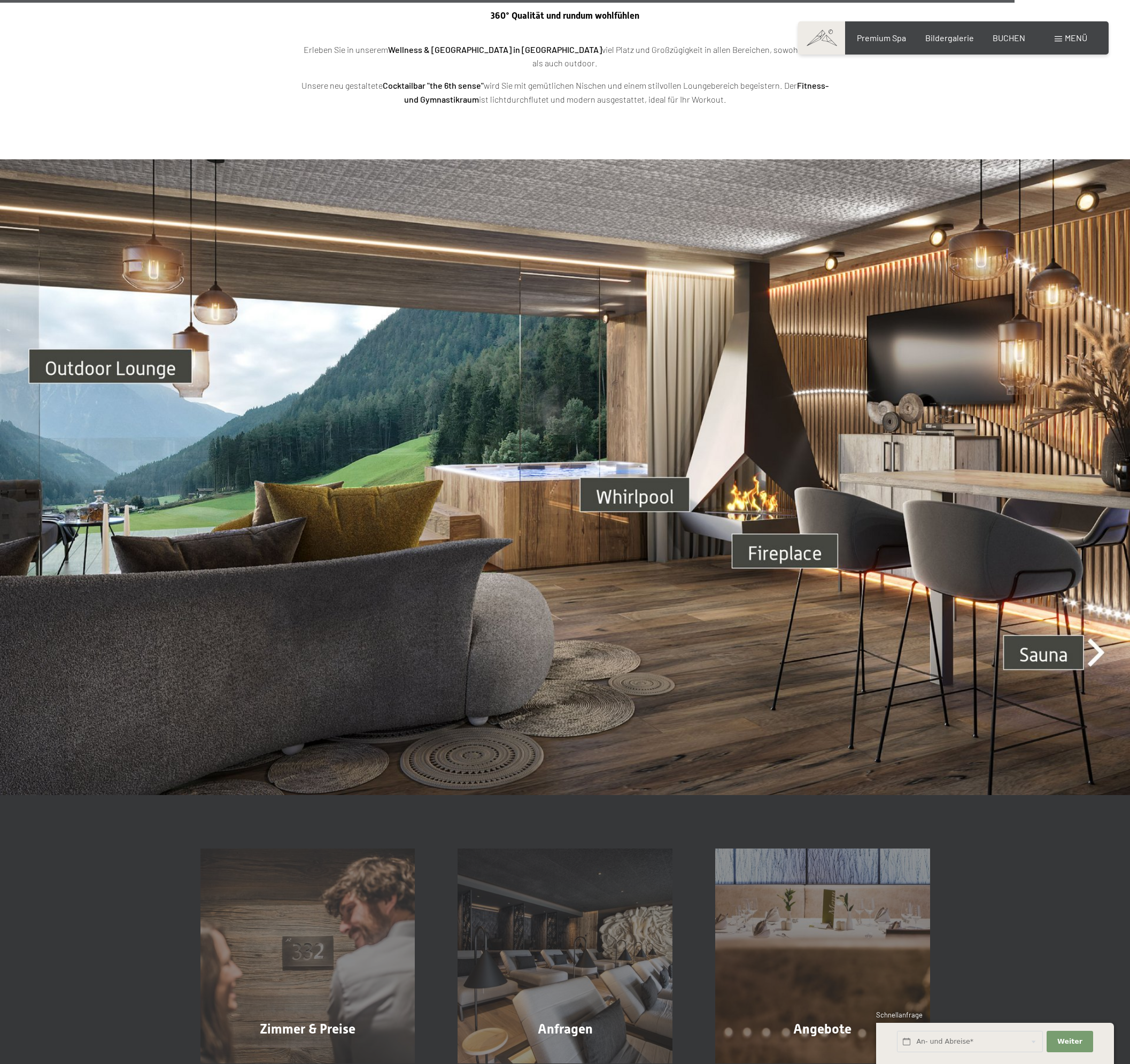
click at [407, 447] on img at bounding box center [565, 477] width 1130 height 636
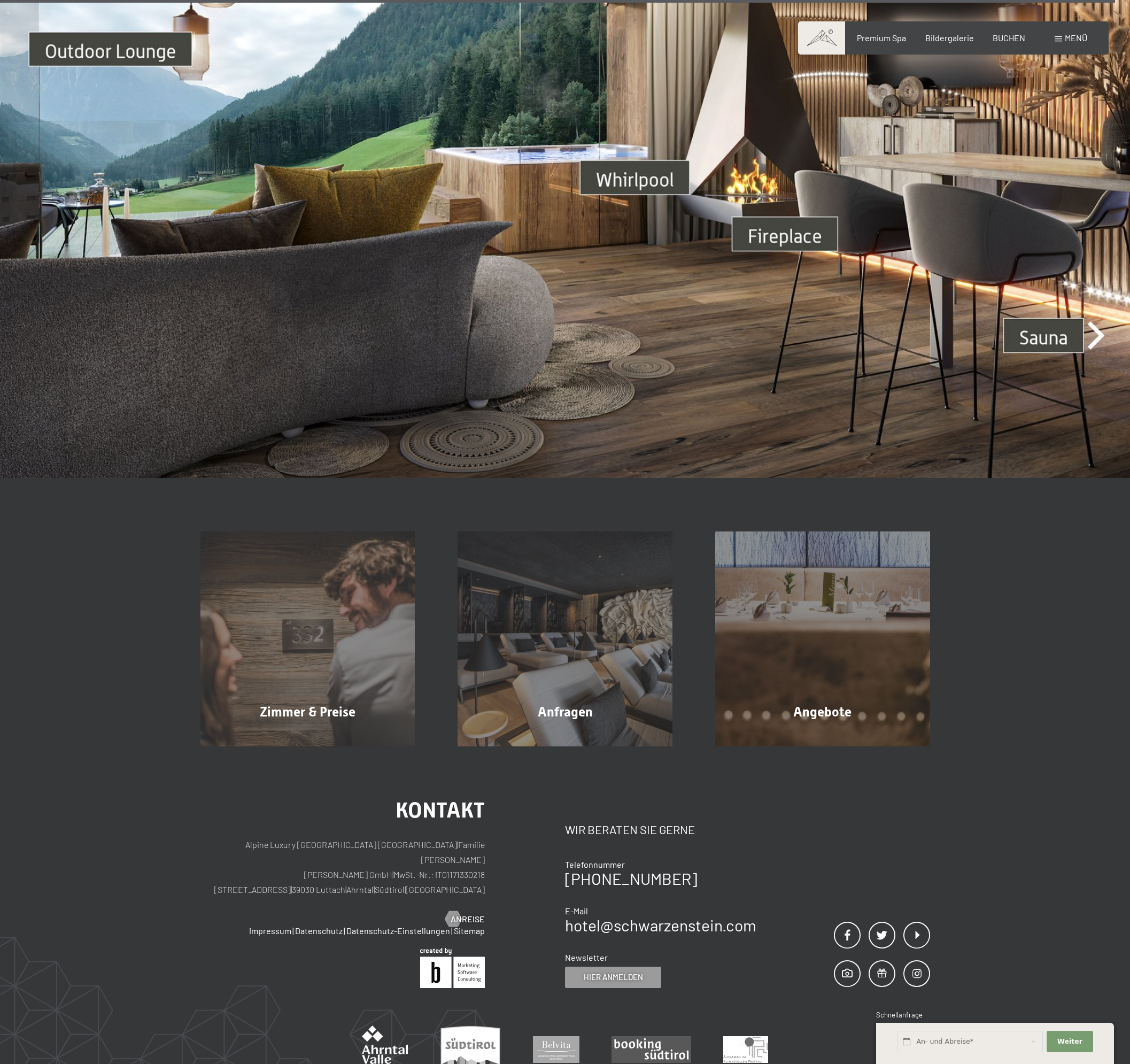
scroll to position [4700, 0]
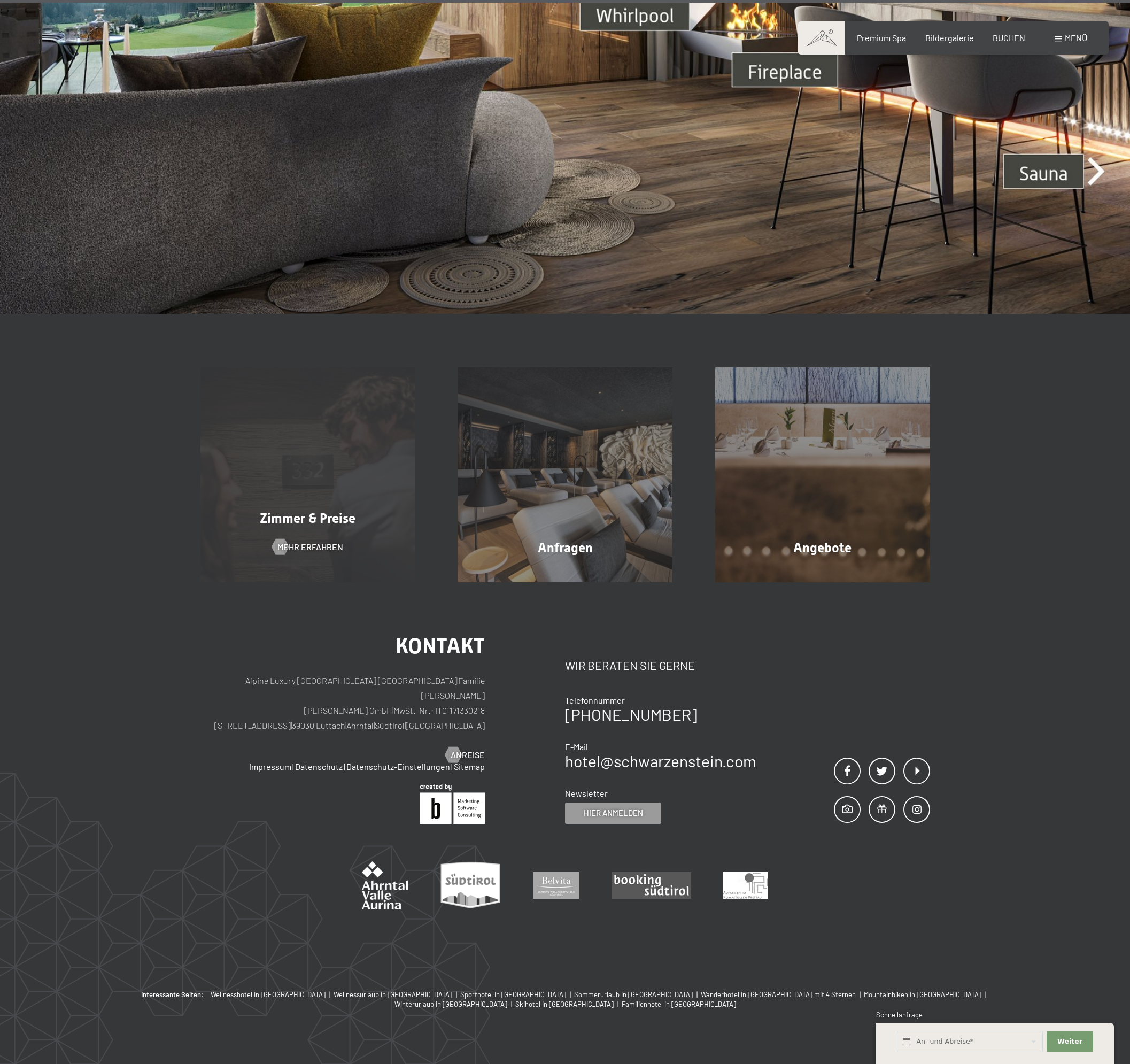
click at [355, 510] on span "Zimmer & Preise" at bounding box center [308, 518] width 95 height 16
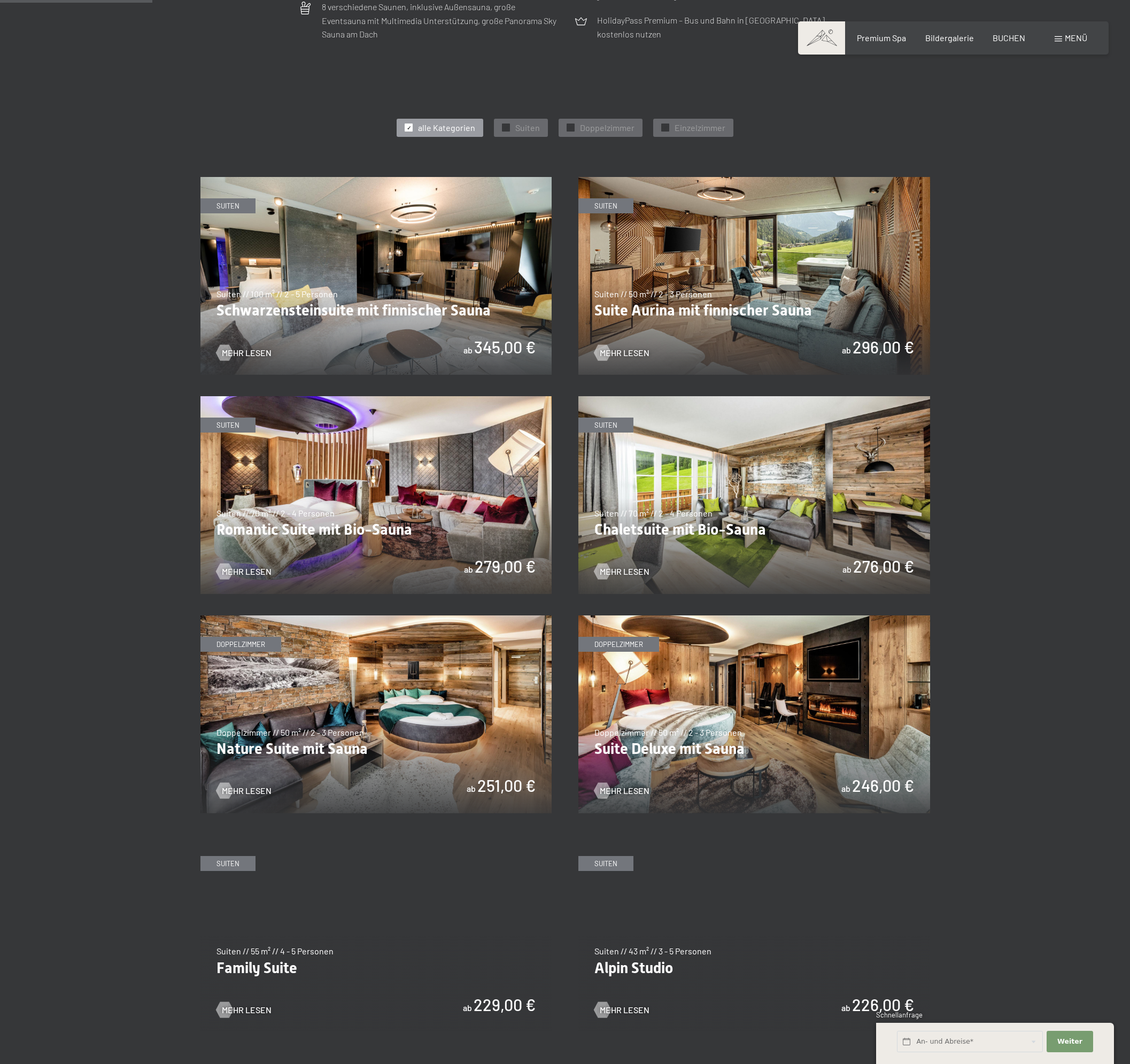
scroll to position [535, 0]
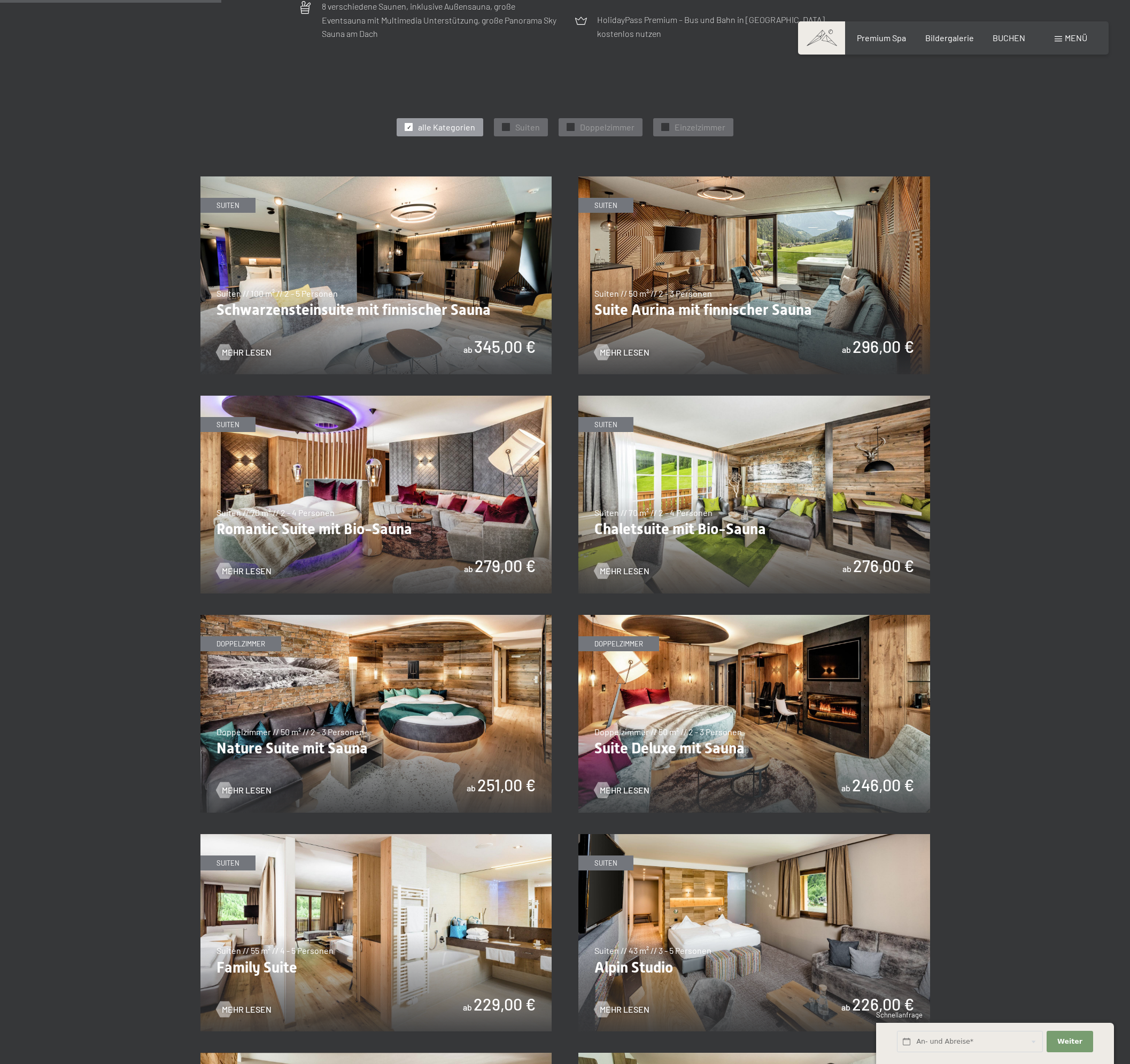
click at [1073, 546] on section "✓ alle Kategorien ✓ Suiten ✓ Doppelzimmer ✓ Einzelzimmer alle Kategorien alle K…" at bounding box center [565, 894] width 1130 height 1697
